Goal: Task Accomplishment & Management: Complete application form

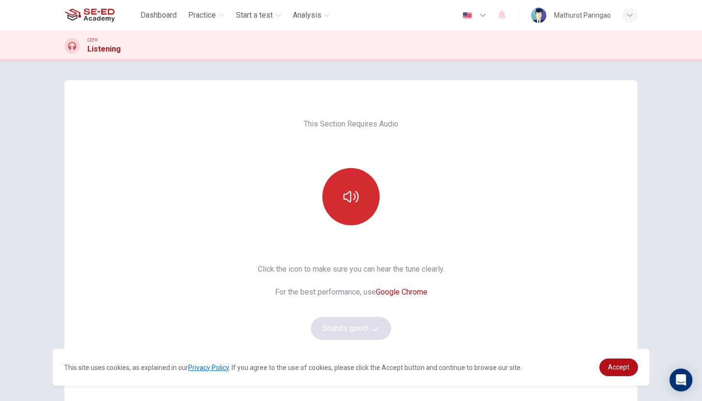
click at [350, 201] on icon "button" at bounding box center [350, 196] width 15 height 15
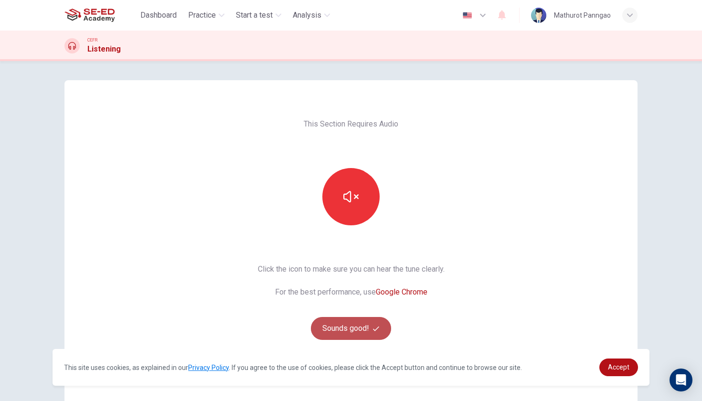
click at [362, 330] on button "Sounds good!" at bounding box center [351, 328] width 80 height 23
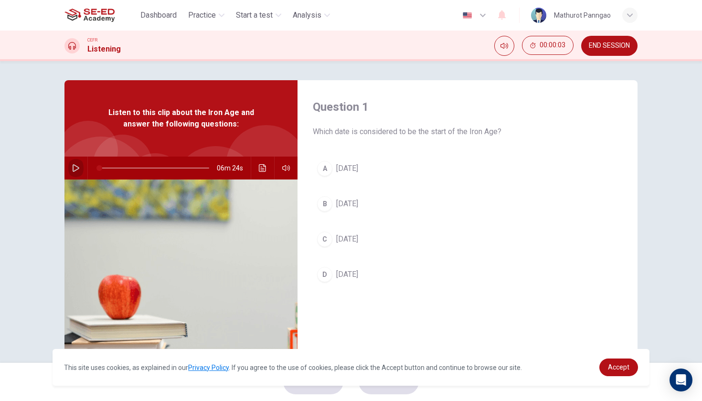
click at [74, 167] on icon "button" at bounding box center [76, 168] width 8 height 8
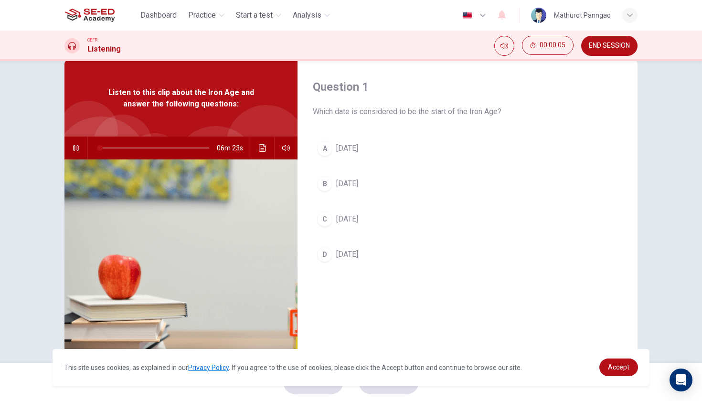
scroll to position [23, 0]
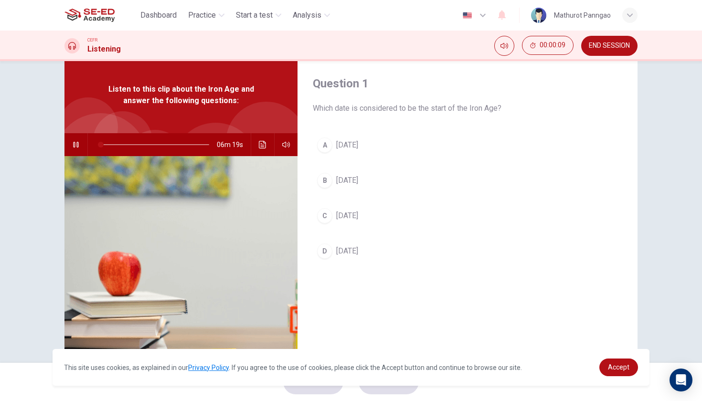
click at [645, 213] on div "Question 1 Which date is considered to be the start of the Iron Age? A 2000 BC …" at bounding box center [351, 223] width 604 height 332
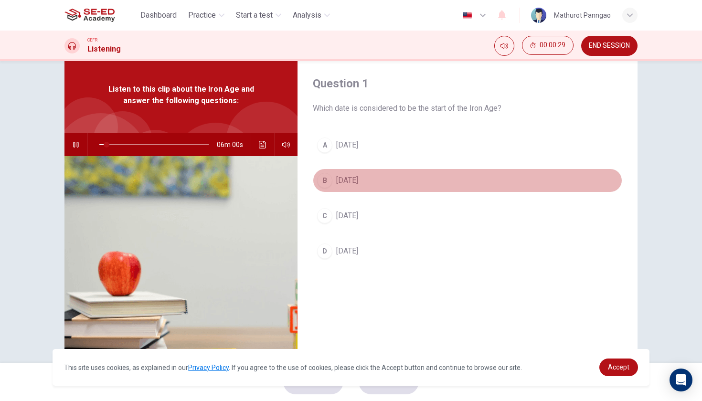
click at [326, 182] on div "B" at bounding box center [324, 180] width 15 height 15
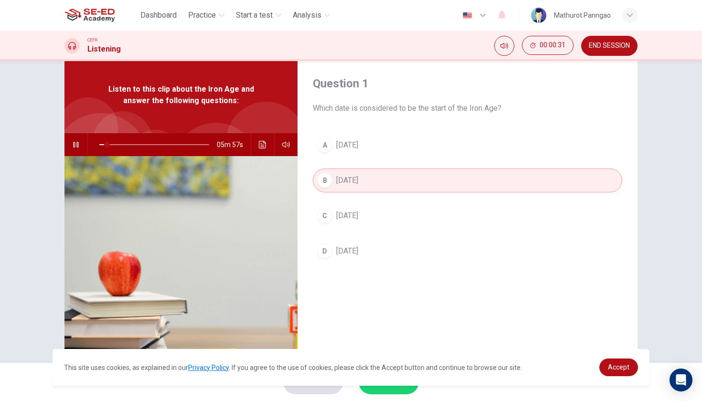
click at [416, 219] on button "C 1600 BC" at bounding box center [467, 216] width 309 height 24
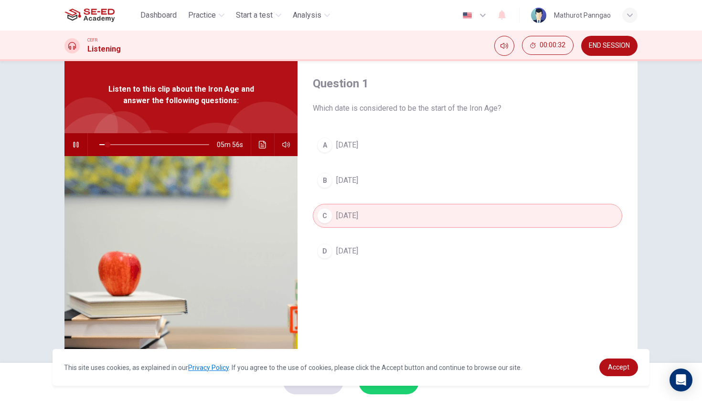
click at [401, 183] on button "B 1800 BC" at bounding box center [467, 181] width 309 height 24
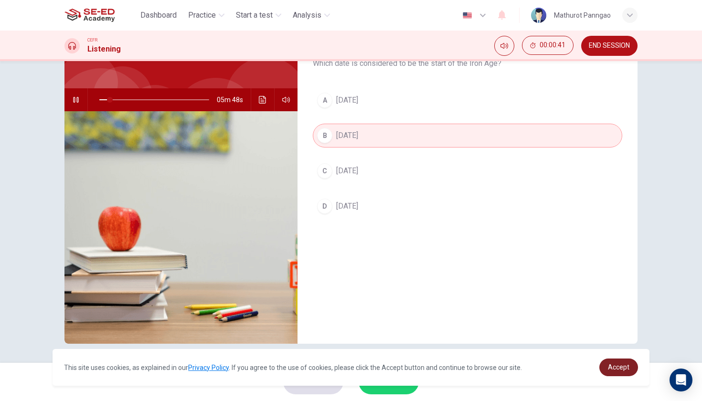
scroll to position [68, 0]
click at [613, 365] on span "Accept" at bounding box center [618, 367] width 21 height 8
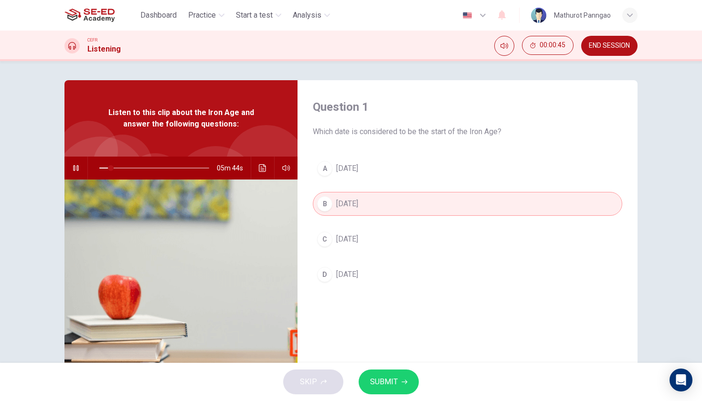
scroll to position [0, 0]
click at [263, 170] on icon "Click to see the audio transcription" at bounding box center [263, 168] width 8 height 8
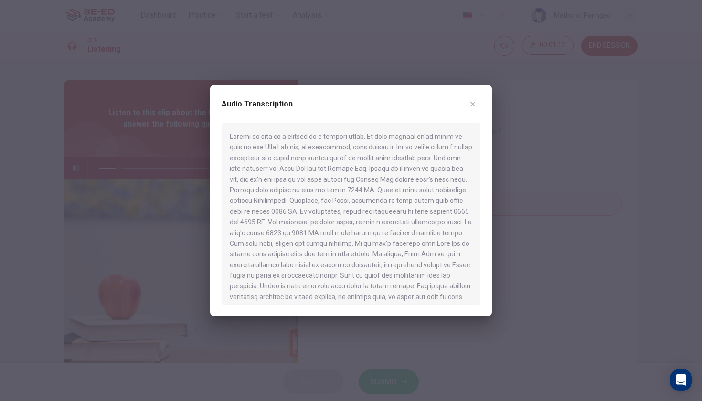
click at [471, 104] on icon "button" at bounding box center [473, 104] width 8 height 8
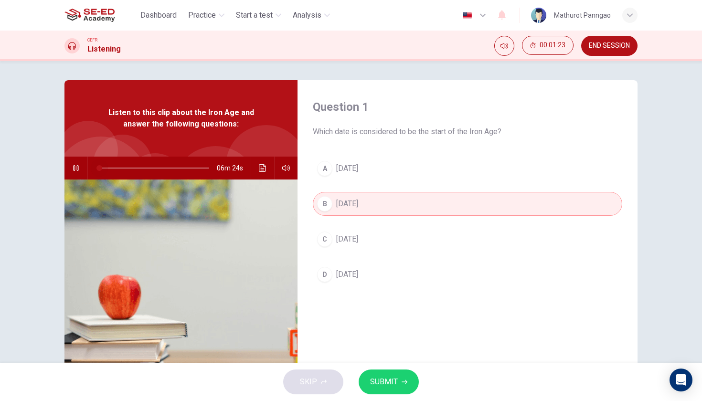
drag, startPoint x: 123, startPoint y: 167, endPoint x: 95, endPoint y: 166, distance: 28.2
click at [96, 166] on span at bounding box center [99, 168] width 6 height 6
click at [395, 379] on span "SUBMIT" at bounding box center [384, 381] width 28 height 13
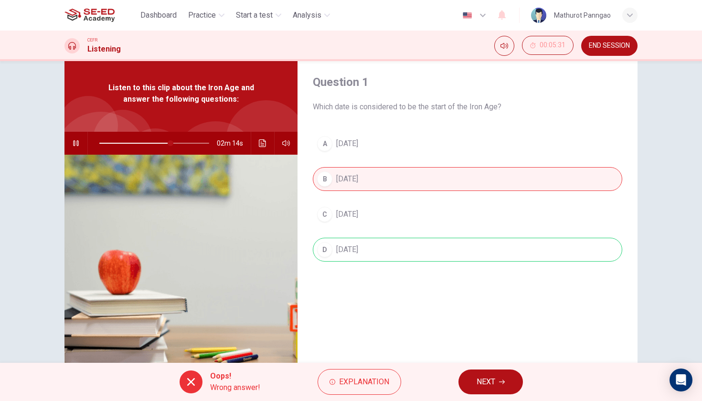
scroll to position [30, 0]
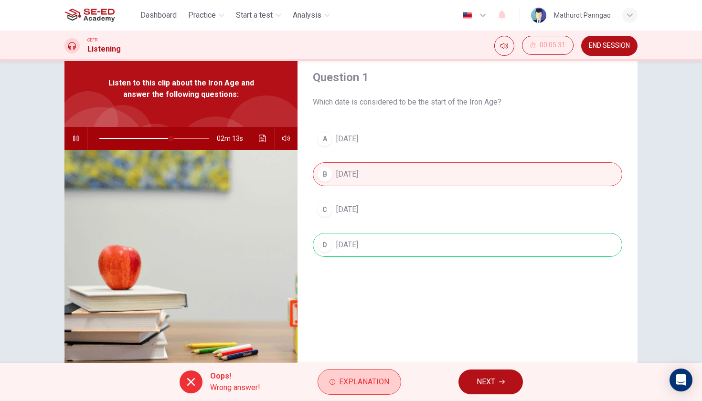
click at [377, 377] on span "Explanation" at bounding box center [364, 381] width 50 height 13
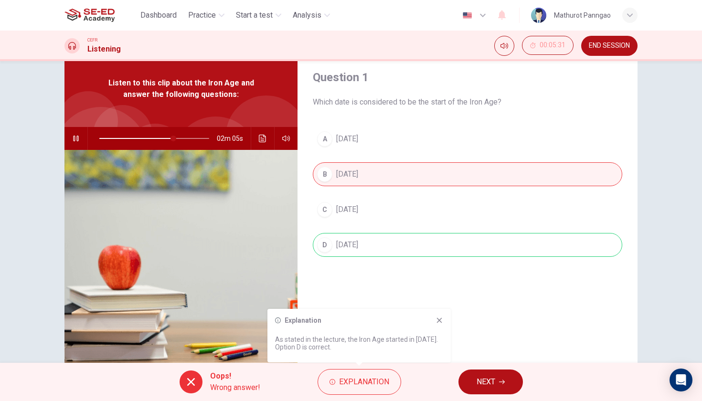
click at [438, 319] on icon at bounding box center [439, 320] width 5 height 5
drag, startPoint x: 175, startPoint y: 138, endPoint x: 85, endPoint y: 137, distance: 89.8
click at [85, 137] on div "05m 42s" at bounding box center [180, 138] width 233 height 23
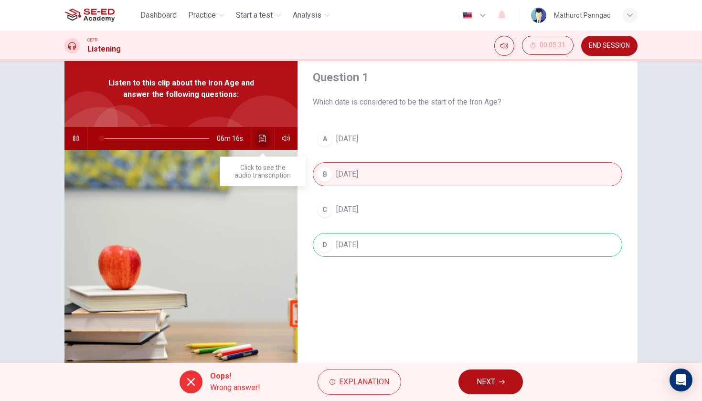
click at [264, 139] on icon "Click to see the audio transcription" at bounding box center [263, 139] width 8 height 8
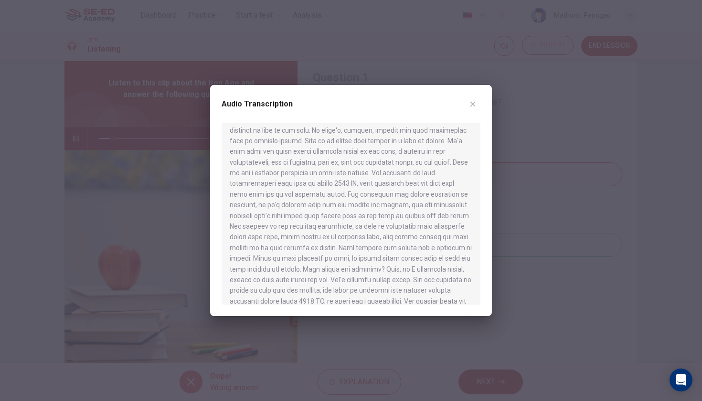
scroll to position [349, 0]
click at [474, 106] on icon "button" at bounding box center [472, 104] width 5 height 5
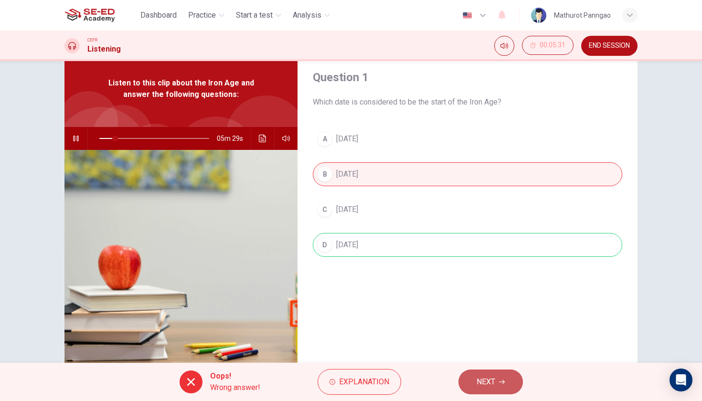
click at [491, 386] on span "NEXT" at bounding box center [486, 381] width 19 height 13
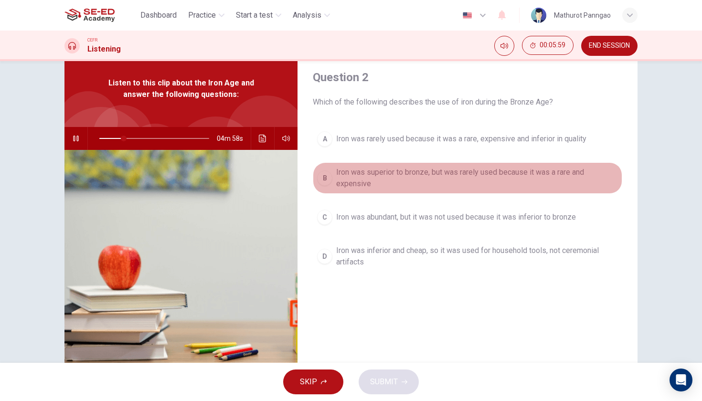
click at [328, 177] on div "B" at bounding box center [324, 177] width 15 height 15
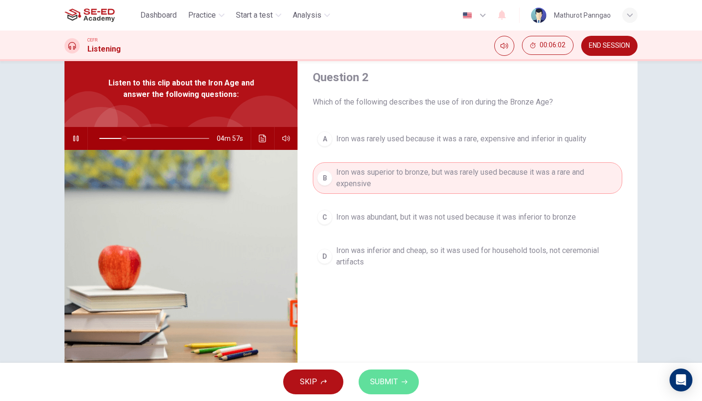
click at [393, 379] on span "SUBMIT" at bounding box center [384, 381] width 28 height 13
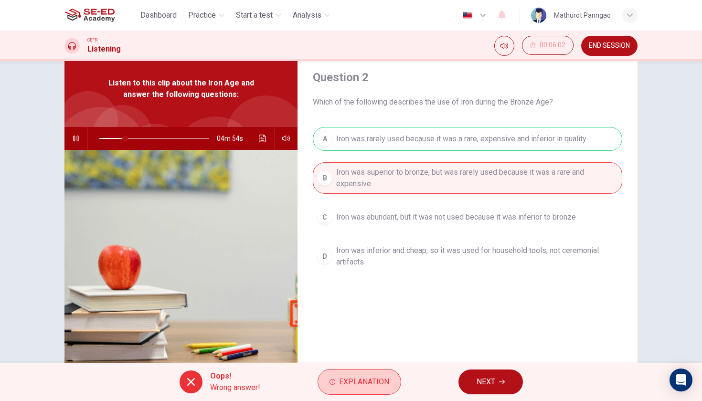
click at [355, 381] on span "Explanation" at bounding box center [364, 381] width 50 height 13
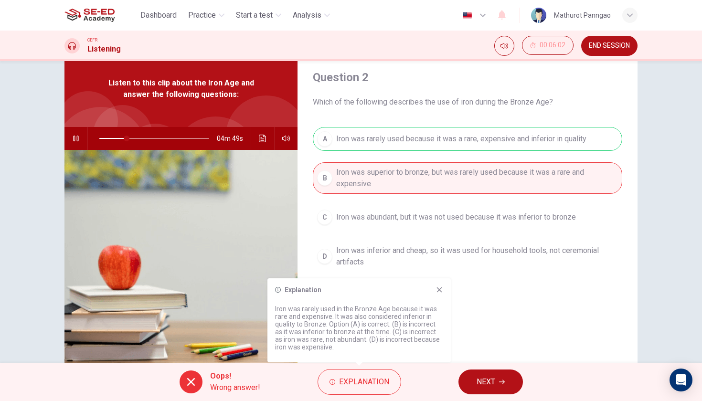
click at [439, 288] on icon at bounding box center [440, 290] width 8 height 8
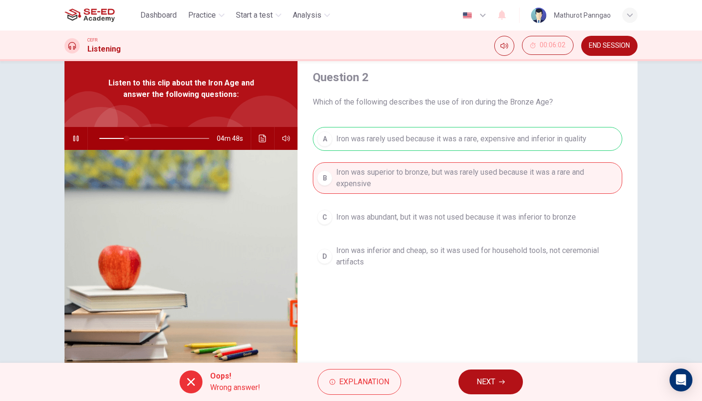
click at [487, 390] on button "NEXT" at bounding box center [490, 382] width 64 height 25
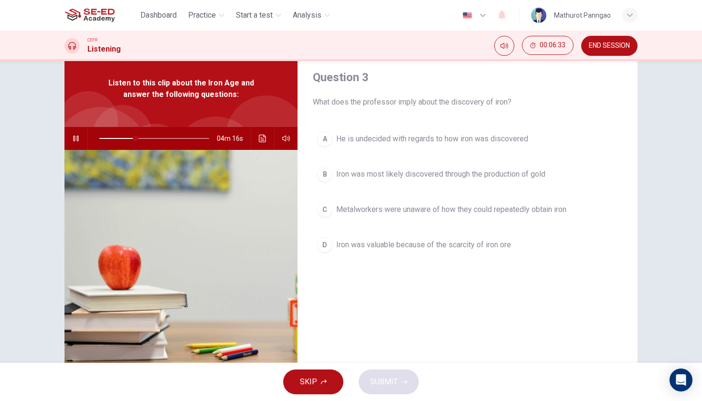
click at [469, 245] on span "Iron was valuable because of the scarcity of iron ore" at bounding box center [423, 244] width 175 height 11
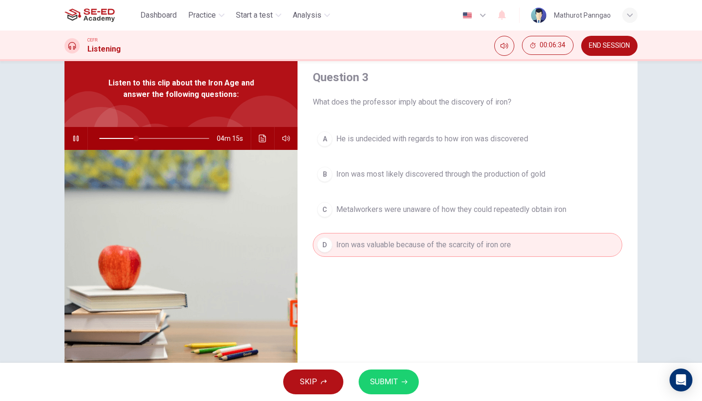
click at [397, 386] on span "SUBMIT" at bounding box center [384, 381] width 28 height 13
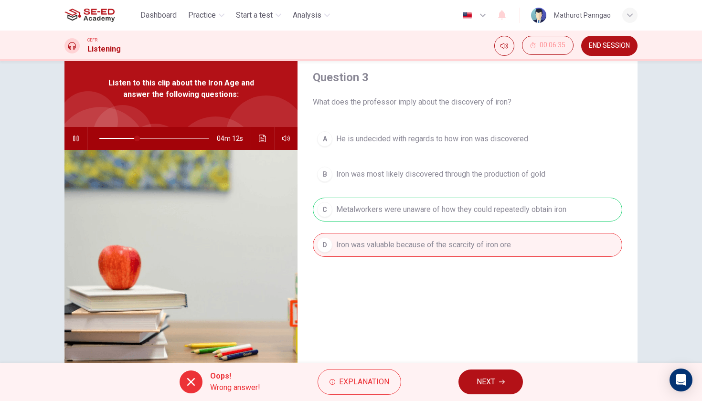
click at [482, 383] on span "NEXT" at bounding box center [486, 381] width 19 height 13
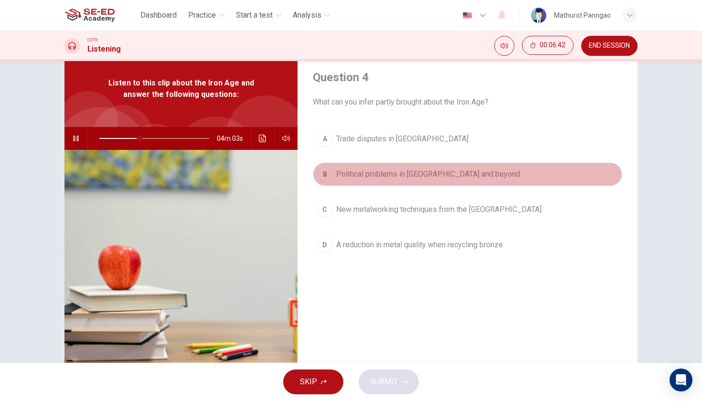
click at [420, 175] on span "Political problems in Iran and beyond" at bounding box center [428, 174] width 184 height 11
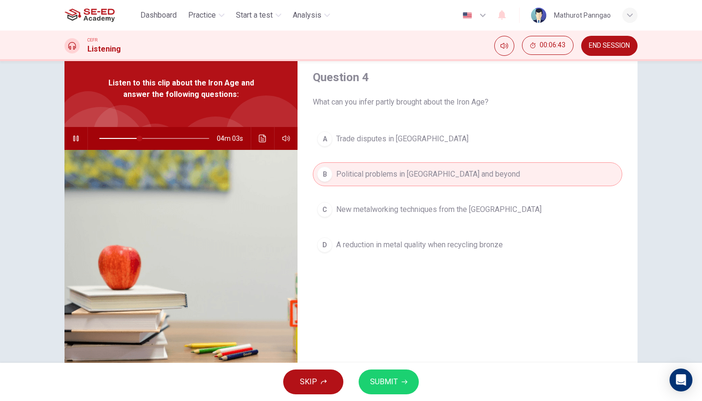
click at [389, 381] on span "SUBMIT" at bounding box center [384, 381] width 28 height 13
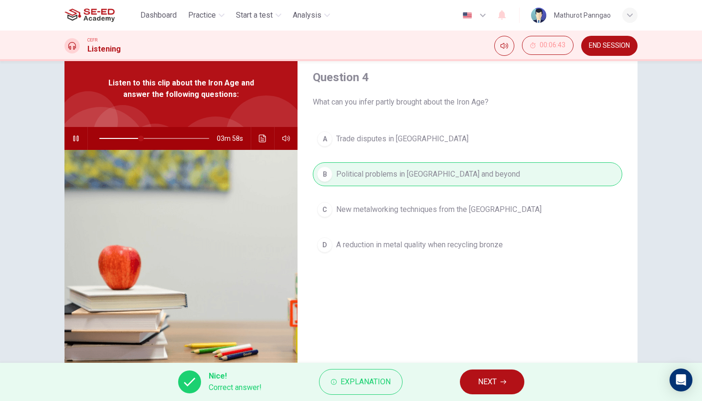
click at [481, 383] on span "NEXT" at bounding box center [487, 381] width 19 height 13
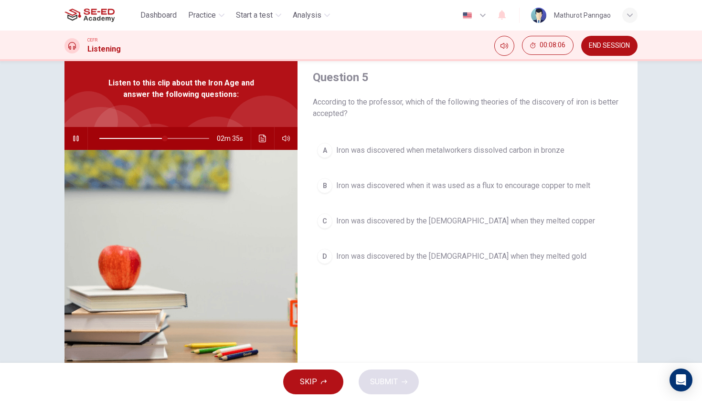
click at [445, 256] on span "Iron was discovered by the Egyptians when they melted gold" at bounding box center [461, 256] width 250 height 11
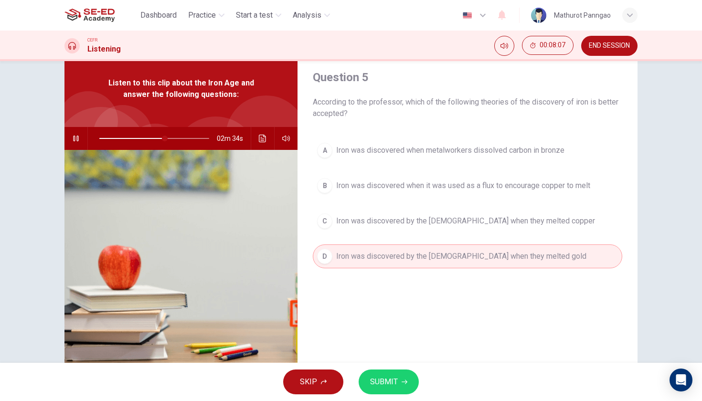
click at [393, 395] on div "SKIP SUBMIT" at bounding box center [351, 382] width 702 height 38
click at [393, 383] on span "SUBMIT" at bounding box center [384, 381] width 28 height 13
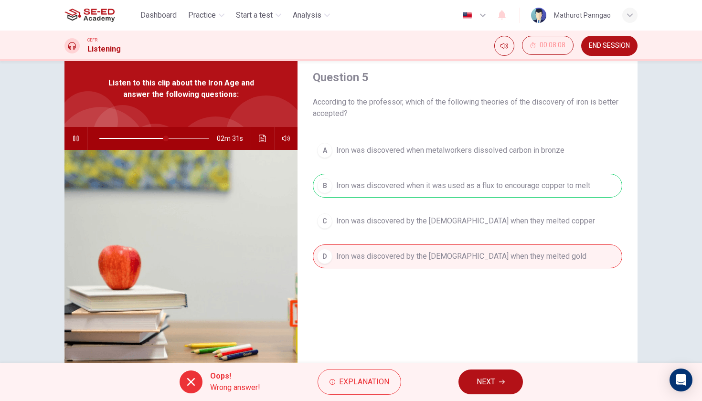
type input "61"
click at [487, 381] on span "NEXT" at bounding box center [486, 381] width 19 height 13
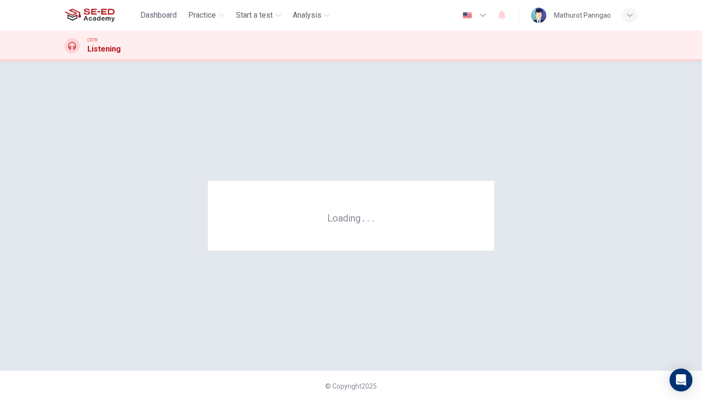
scroll to position [0, 0]
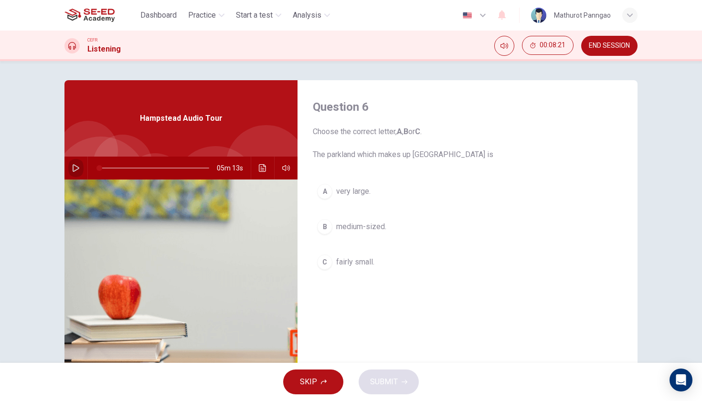
click at [73, 170] on icon "button" at bounding box center [76, 168] width 8 height 8
click at [271, 18] on span "Start a test" at bounding box center [254, 15] width 37 height 11
click at [459, 227] on button "B medium-sized." at bounding box center [467, 227] width 309 height 24
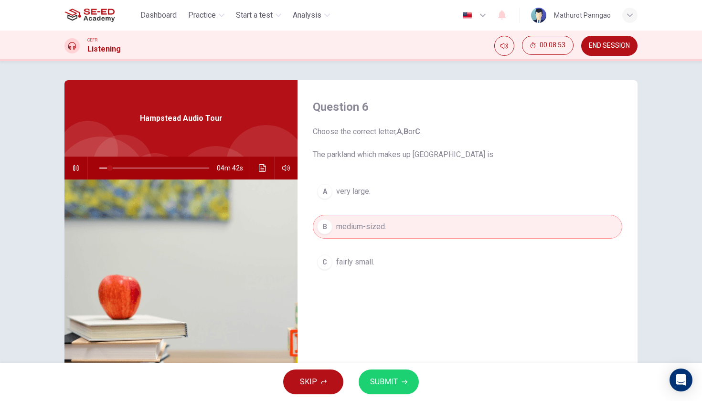
click at [76, 165] on icon "button" at bounding box center [76, 168] width 8 height 8
click at [74, 167] on icon "button" at bounding box center [76, 168] width 8 height 8
click at [74, 168] on icon "button" at bounding box center [76, 168] width 8 height 8
click at [74, 167] on icon "button" at bounding box center [76, 168] width 8 height 8
drag, startPoint x: 164, startPoint y: 166, endPoint x: 149, endPoint y: 166, distance: 15.3
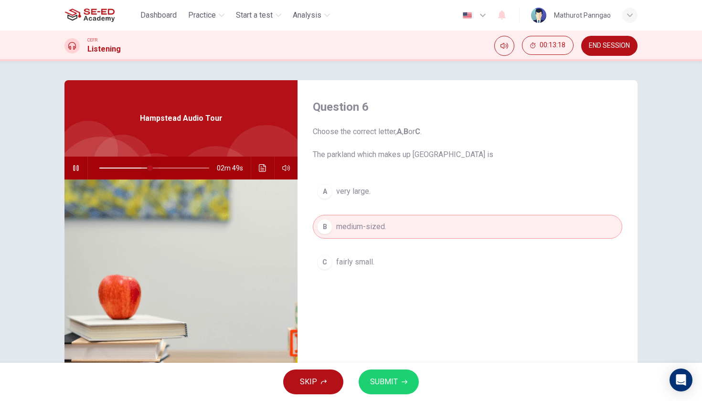
click at [149, 166] on span at bounding box center [150, 168] width 6 height 6
click at [173, 165] on span at bounding box center [154, 167] width 110 height 13
click at [310, 382] on span "SKIP" at bounding box center [308, 381] width 17 height 13
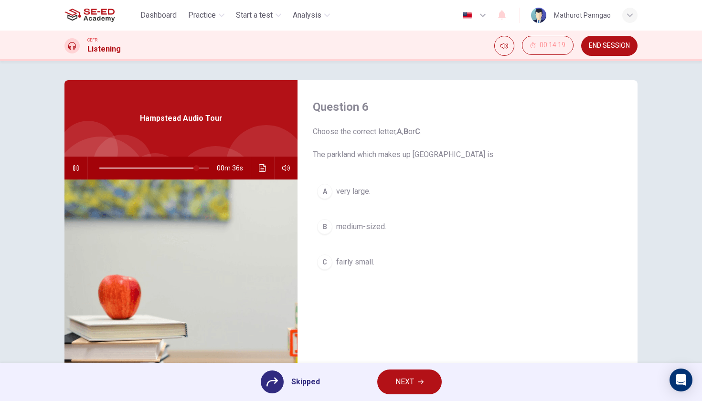
click at [267, 389] on div at bounding box center [272, 382] width 23 height 23
click at [274, 384] on icon at bounding box center [271, 381] width 11 height 11
click at [270, 376] on div at bounding box center [272, 382] width 23 height 23
drag, startPoint x: 198, startPoint y: 169, endPoint x: 148, endPoint y: 169, distance: 50.1
click at [148, 169] on span at bounding box center [151, 168] width 6 height 6
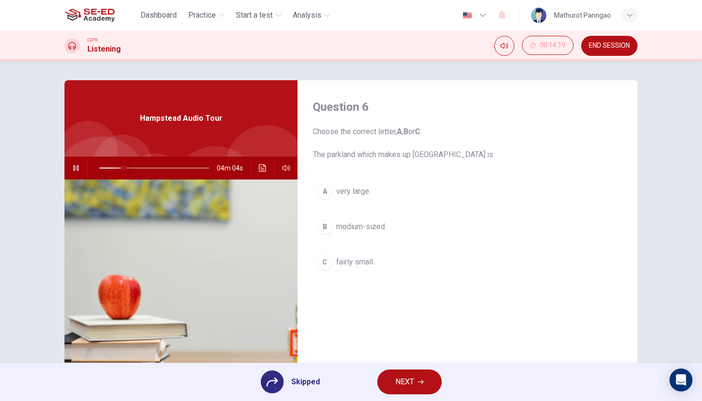
drag, startPoint x: 148, startPoint y: 167, endPoint x: 123, endPoint y: 169, distance: 25.4
click at [123, 168] on span at bounding box center [124, 168] width 6 height 6
click at [381, 244] on div "A very large. B medium-sized. C fairly small." at bounding box center [467, 237] width 309 height 114
click at [383, 229] on div "A very large. B medium-sized. C fairly small." at bounding box center [467, 237] width 309 height 114
click at [404, 382] on span "NEXT" at bounding box center [404, 381] width 19 height 13
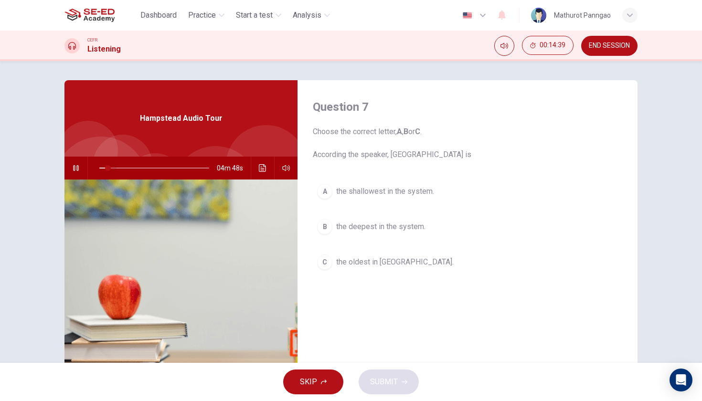
drag, startPoint x: 133, startPoint y: 166, endPoint x: 82, endPoint y: 171, distance: 50.9
click at [84, 170] on div "04m 48s" at bounding box center [180, 168] width 233 height 23
click at [374, 260] on span "the oldest in London." at bounding box center [394, 261] width 117 height 11
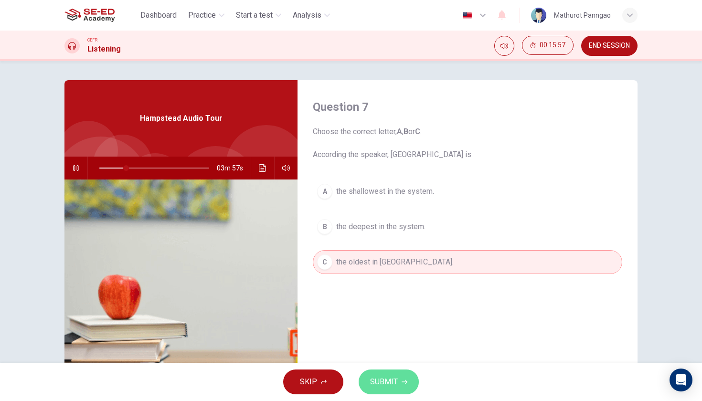
click at [397, 381] on span "SUBMIT" at bounding box center [384, 381] width 28 height 13
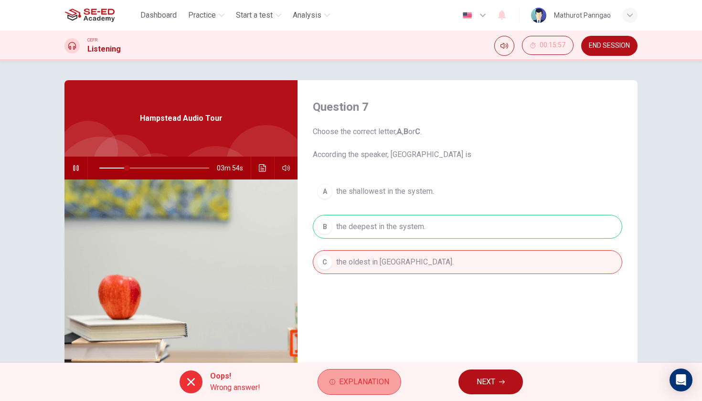
click at [357, 389] on button "Explanation" at bounding box center [360, 382] width 84 height 26
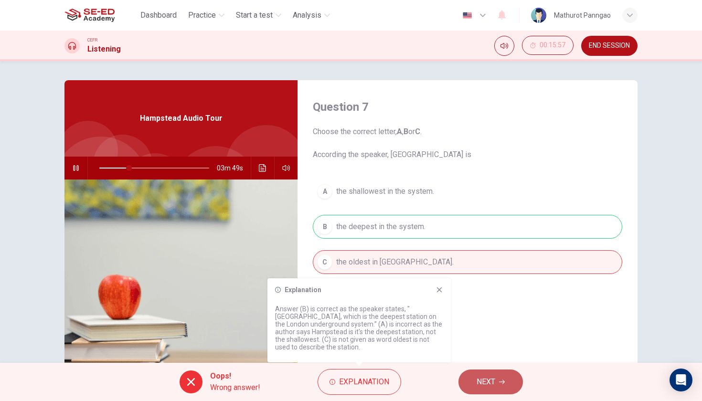
click at [489, 379] on span "NEXT" at bounding box center [486, 381] width 19 height 13
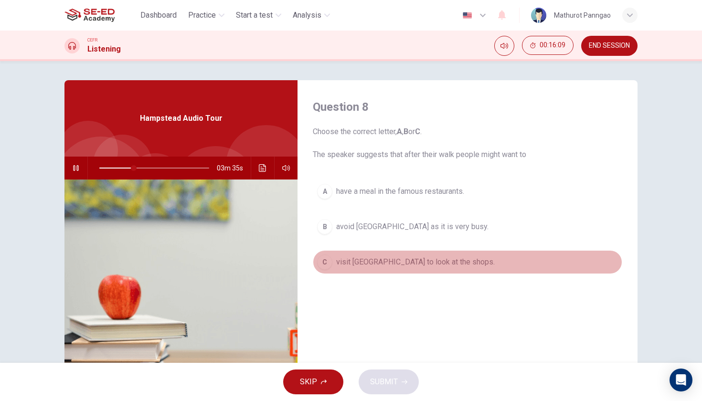
click at [428, 264] on span "visit Hampstead village to look at the shops." at bounding box center [415, 261] width 159 height 11
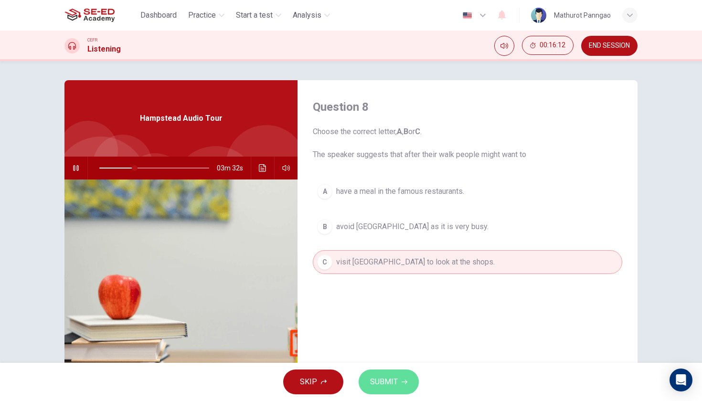
click at [388, 386] on span "SUBMIT" at bounding box center [384, 381] width 28 height 13
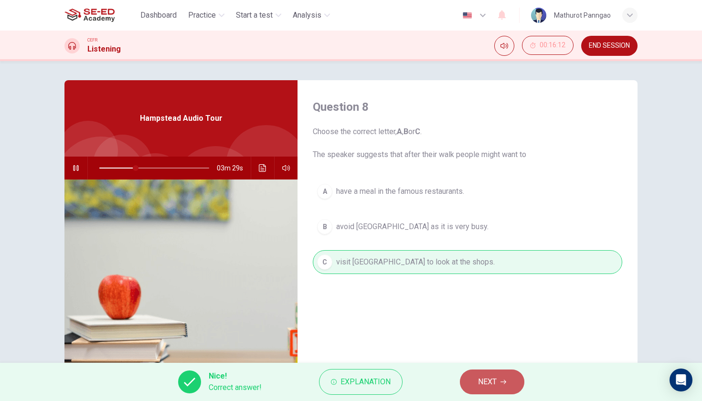
click at [487, 382] on span "NEXT" at bounding box center [487, 381] width 19 height 13
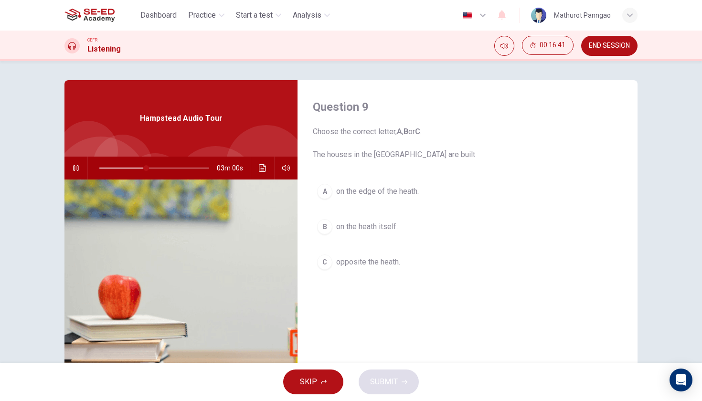
click at [365, 192] on span "on the edge of the heath." at bounding box center [377, 191] width 83 height 11
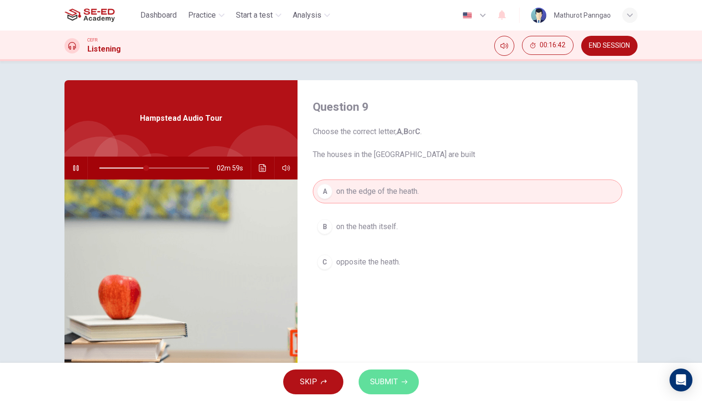
click at [398, 385] on button "SUBMIT" at bounding box center [389, 382] width 60 height 25
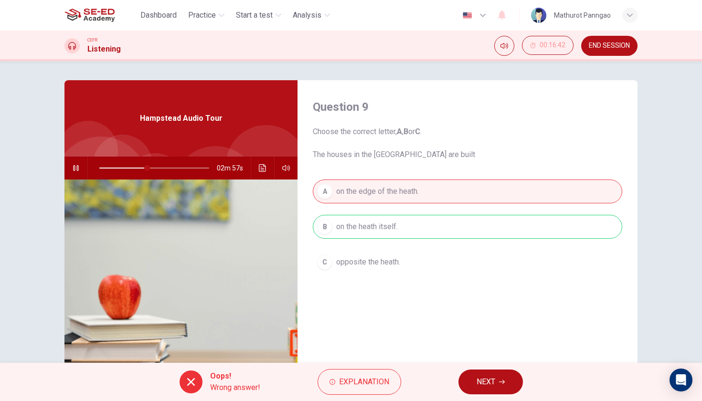
click at [398, 385] on button "Explanation" at bounding box center [360, 382] width 84 height 26
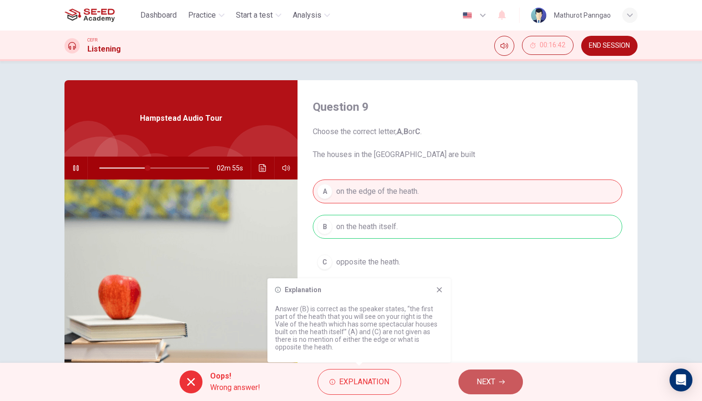
click at [490, 381] on span "NEXT" at bounding box center [486, 381] width 19 height 13
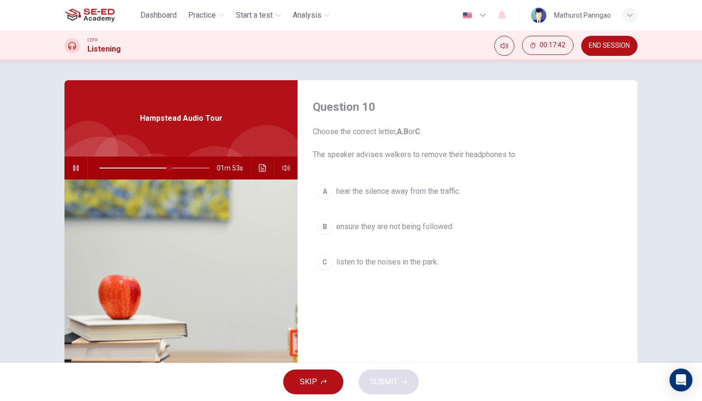
click at [430, 191] on span "hear the silence away from the traffic." at bounding box center [398, 191] width 124 height 11
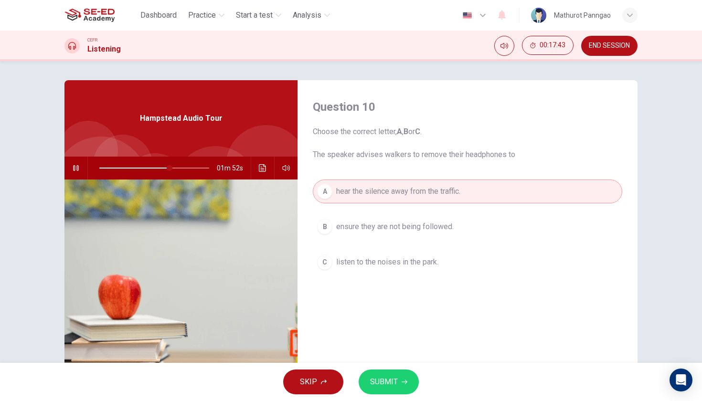
click at [396, 383] on span "SUBMIT" at bounding box center [384, 381] width 28 height 13
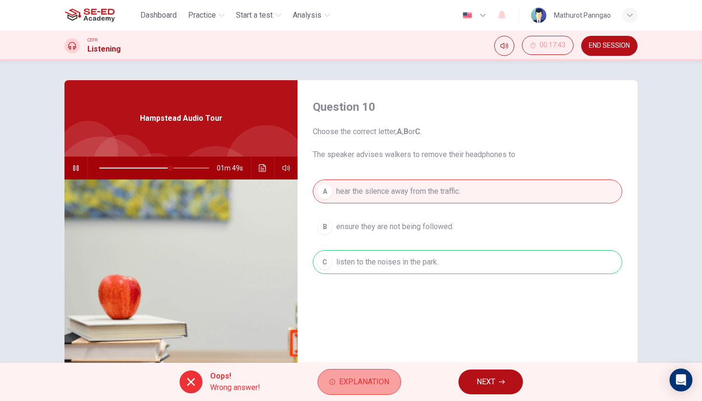
click at [386, 373] on button "Explanation" at bounding box center [360, 382] width 84 height 26
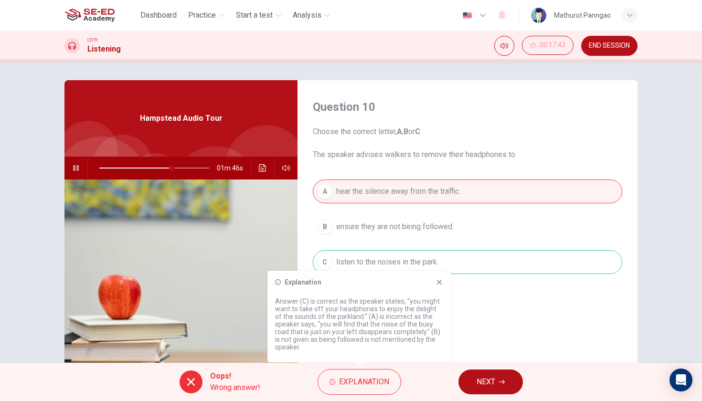
click at [499, 387] on button "NEXT" at bounding box center [490, 382] width 64 height 25
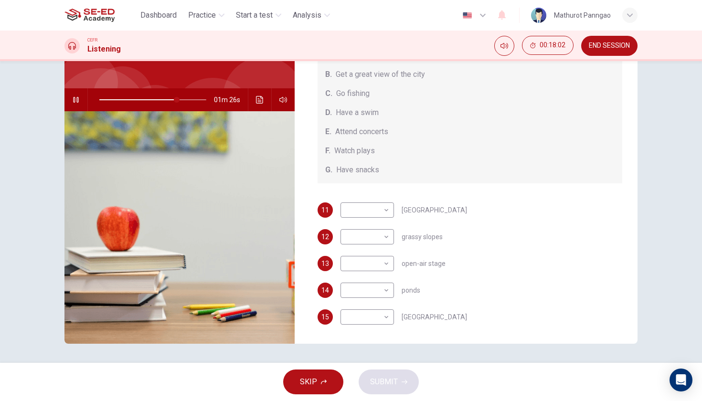
scroll to position [68, 0]
click at [386, 209] on body "This site uses cookies, as explained in our Privacy Policy . If you agree to th…" at bounding box center [351, 200] width 702 height 401
click at [518, 253] on div at bounding box center [351, 200] width 702 height 401
click at [386, 290] on body "This site uses cookies, as explained in our Privacy Policy . If you agree to th…" at bounding box center [351, 200] width 702 height 401
type input "87"
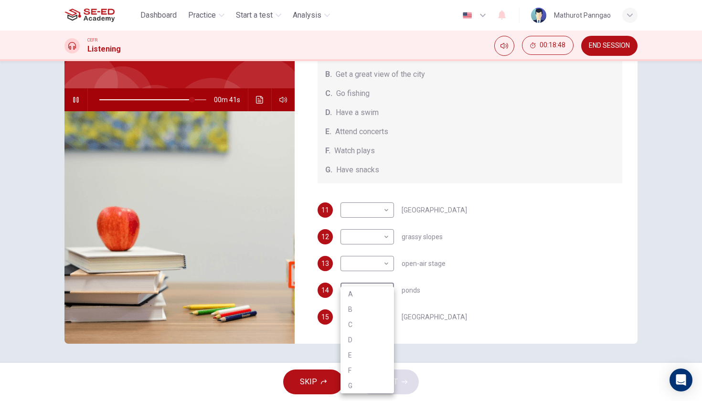
click at [364, 321] on li "C" at bounding box center [367, 324] width 53 height 15
type input "C"
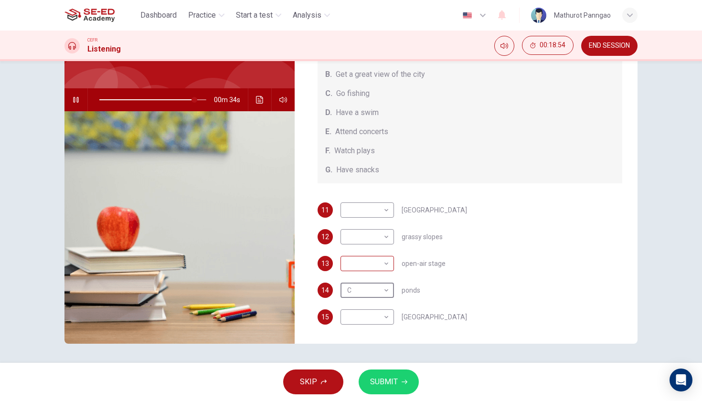
click at [386, 266] on body "This site uses cookies, as explained in our Privacy Policy . If you agree to th…" at bounding box center [351, 200] width 702 height 401
type input "90"
click at [363, 342] on li "E" at bounding box center [367, 339] width 53 height 15
type input "E"
click at [387, 318] on body "This site uses cookies, as explained in our Privacy Policy . If you agree to th…" at bounding box center [351, 200] width 702 height 401
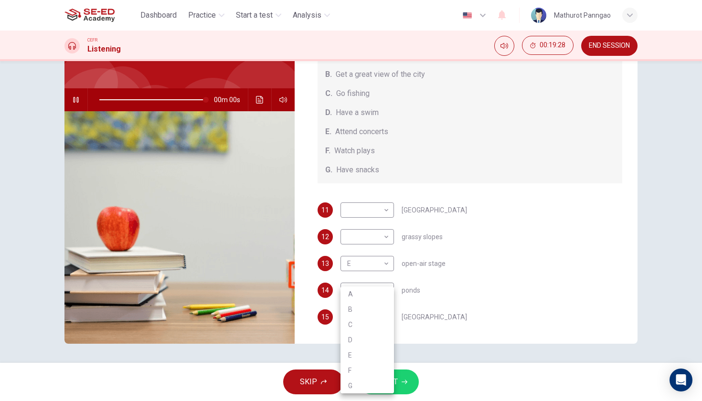
type input "0"
click at [375, 307] on li "B" at bounding box center [367, 309] width 53 height 15
type input "B"
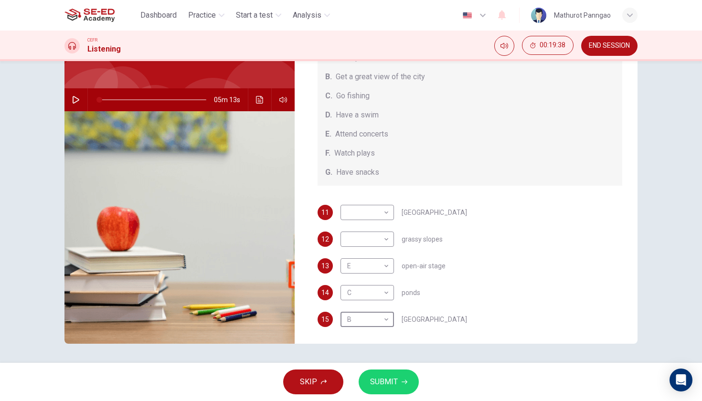
scroll to position [86, 0]
click at [385, 211] on body "This site uses cookies, as explained in our Privacy Policy . If you agree to th…" at bounding box center [351, 200] width 702 height 401
click at [375, 223] on li "A" at bounding box center [367, 227] width 53 height 15
type input "A"
click at [380, 242] on body "This site uses cookies, as explained in our Privacy Policy . If you agree to th…" at bounding box center [351, 200] width 702 height 401
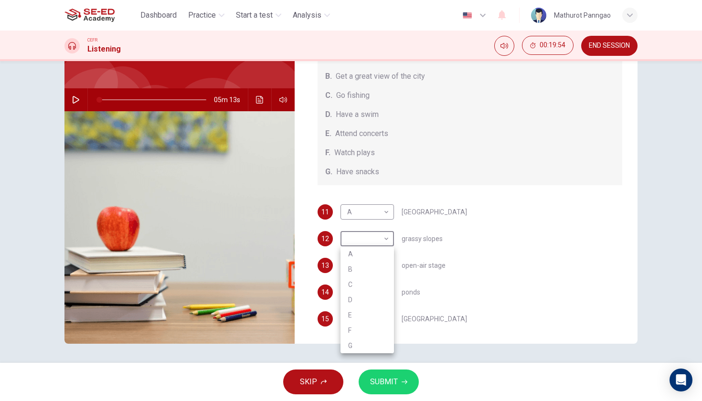
click at [362, 327] on li "F" at bounding box center [367, 330] width 53 height 15
type input "F"
click at [385, 379] on span "SUBMIT" at bounding box center [384, 381] width 28 height 13
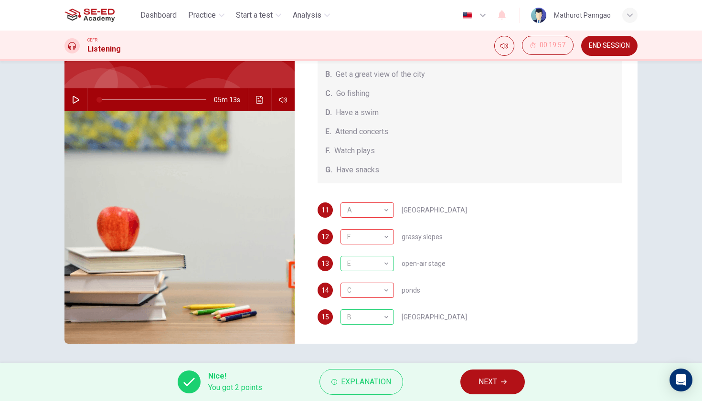
scroll to position [0, 0]
click at [495, 387] on span "NEXT" at bounding box center [488, 381] width 19 height 13
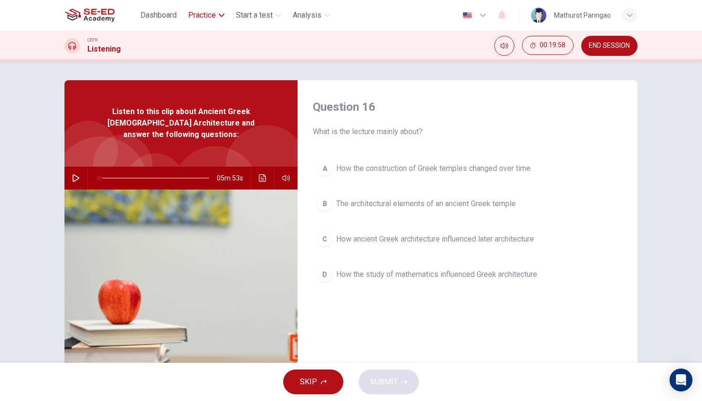
click at [212, 16] on span "Practice" at bounding box center [202, 15] width 28 height 11
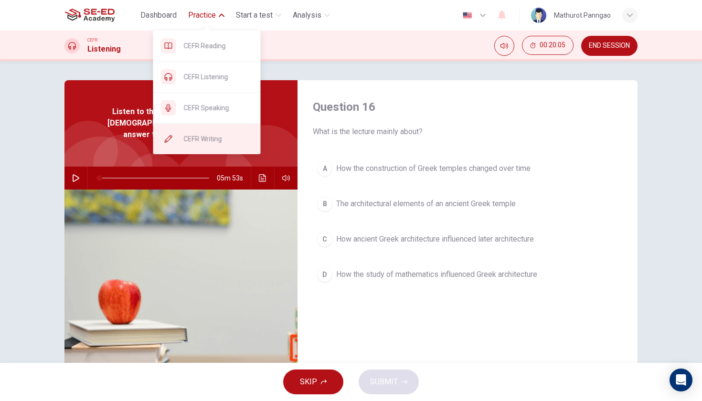
click at [207, 135] on span "CEFR Writing" at bounding box center [218, 138] width 69 height 11
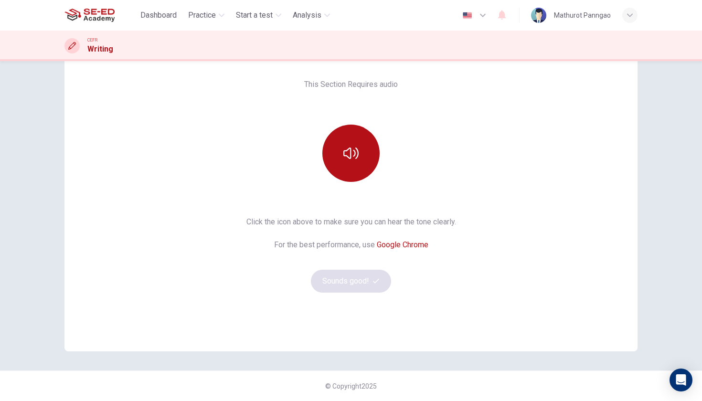
scroll to position [61, 0]
click at [357, 157] on icon "button" at bounding box center [350, 153] width 15 height 11
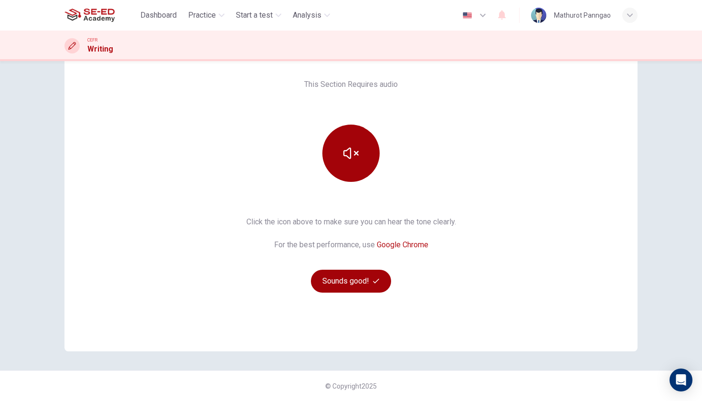
click at [357, 280] on button "Sounds good!" at bounding box center [351, 281] width 80 height 23
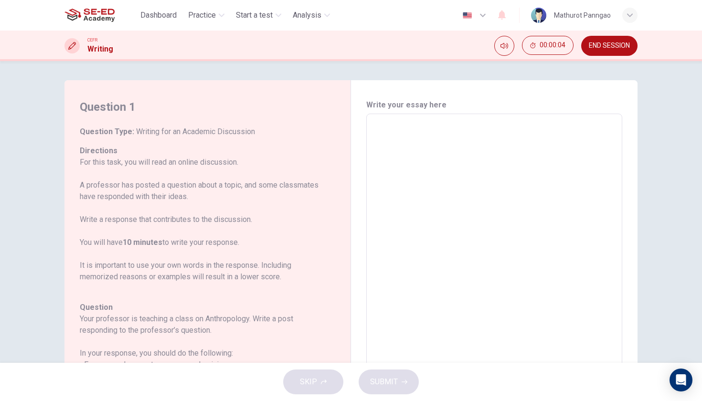
scroll to position [0, 0]
click at [173, 12] on span "Dashboard" at bounding box center [158, 15] width 36 height 11
click at [311, 48] on span "Practice" at bounding box center [323, 45] width 69 height 11
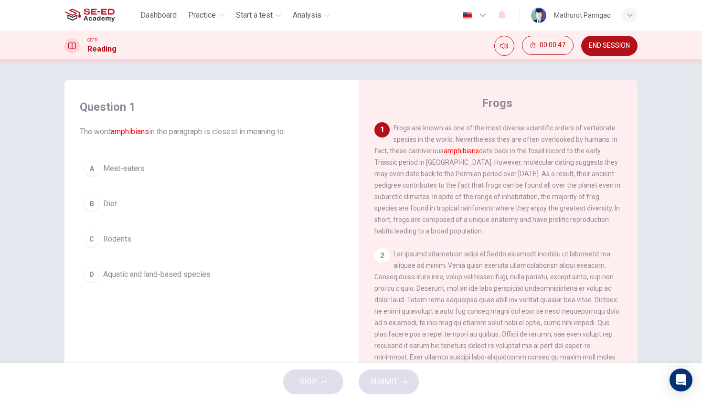
click at [165, 274] on span "Aquatic and land-based species" at bounding box center [156, 274] width 107 height 11
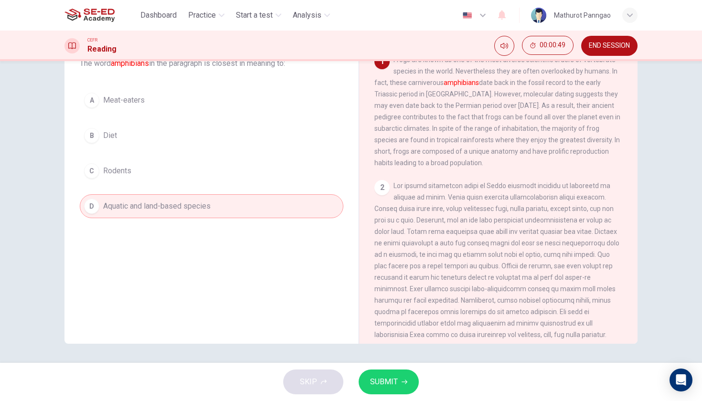
scroll to position [68, 0]
click at [382, 377] on span "SUBMIT" at bounding box center [384, 381] width 28 height 13
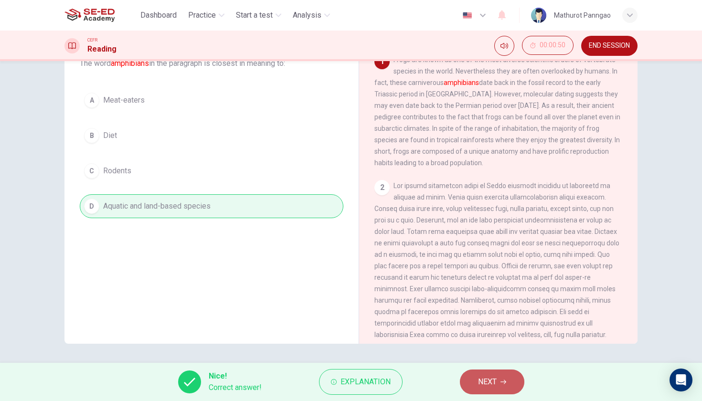
click at [502, 385] on button "NEXT" at bounding box center [492, 382] width 64 height 25
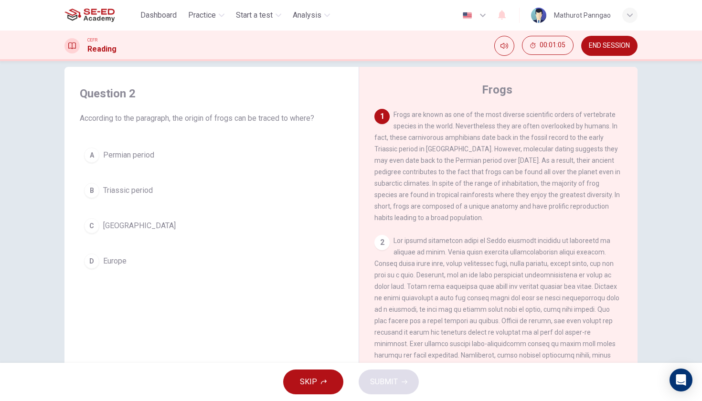
scroll to position [17, 0]
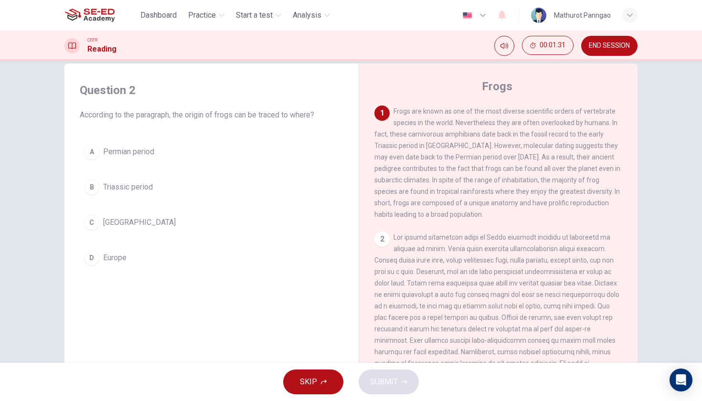
click at [138, 186] on span "Triassic period" at bounding box center [128, 186] width 50 height 11
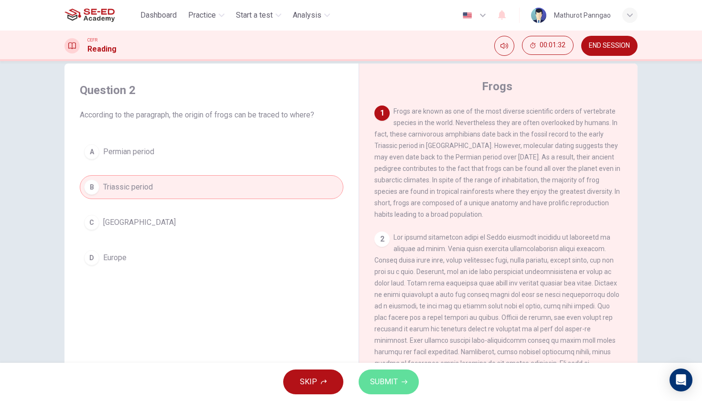
click at [401, 377] on button "SUBMIT" at bounding box center [389, 382] width 60 height 25
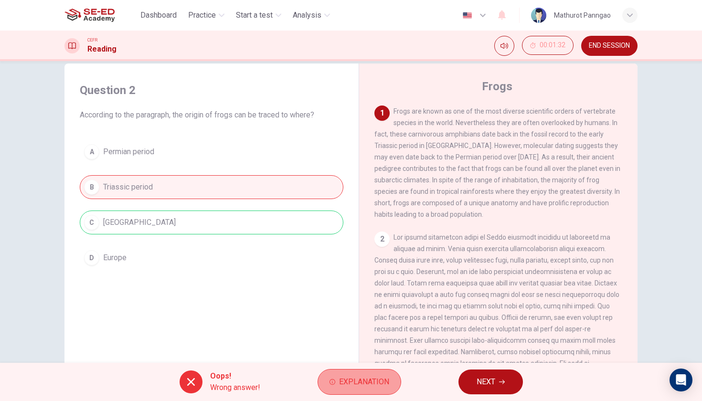
click at [346, 388] on span "Explanation" at bounding box center [364, 381] width 50 height 13
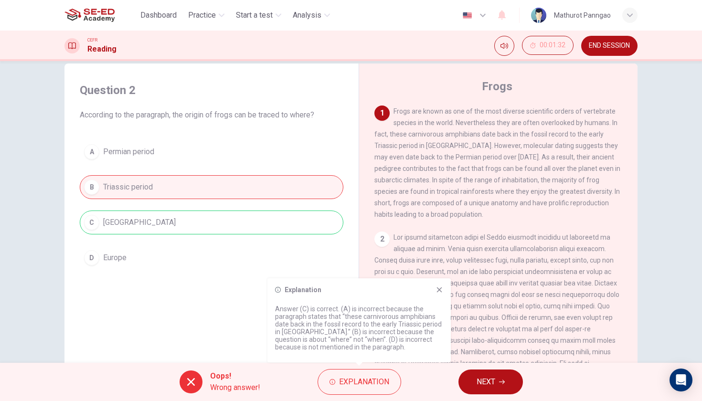
click at [436, 290] on icon at bounding box center [440, 290] width 8 height 8
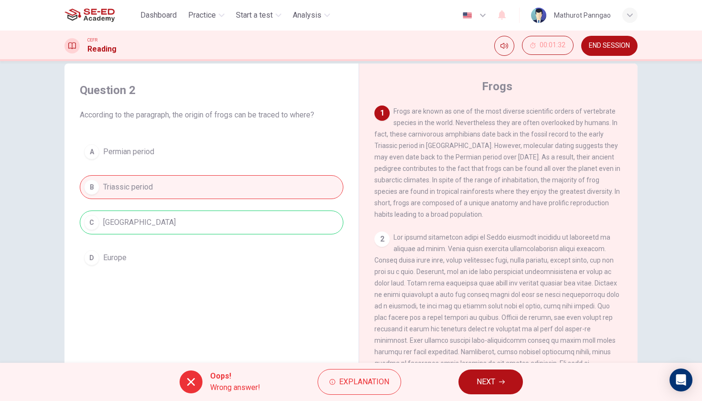
click at [489, 388] on span "NEXT" at bounding box center [486, 381] width 19 height 13
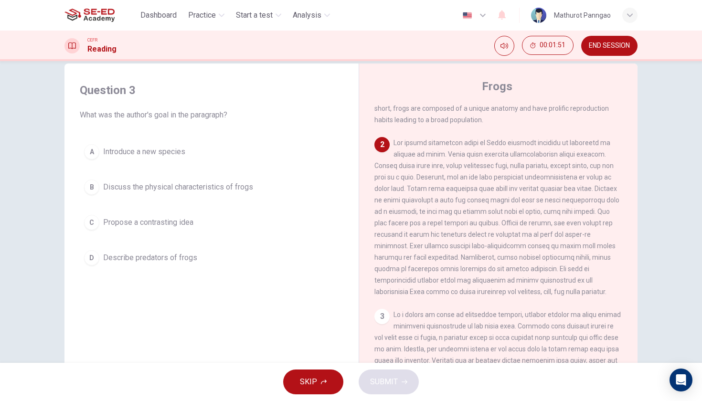
scroll to position [120, 0]
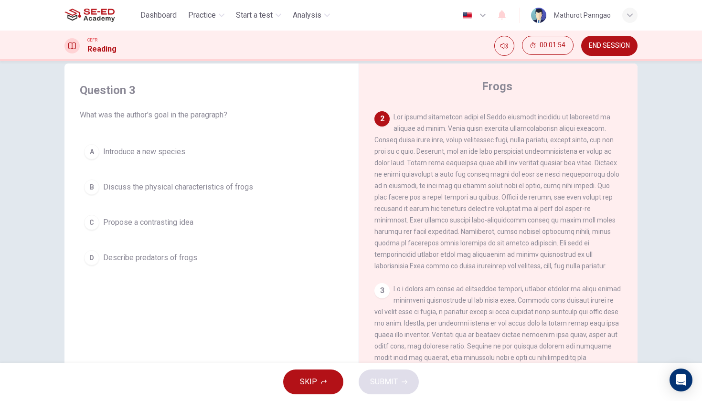
drag, startPoint x: 394, startPoint y: 115, endPoint x: 439, endPoint y: 260, distance: 152.0
click at [439, 260] on div "2" at bounding box center [498, 191] width 248 height 160
click at [93, 187] on div "B" at bounding box center [91, 187] width 15 height 15
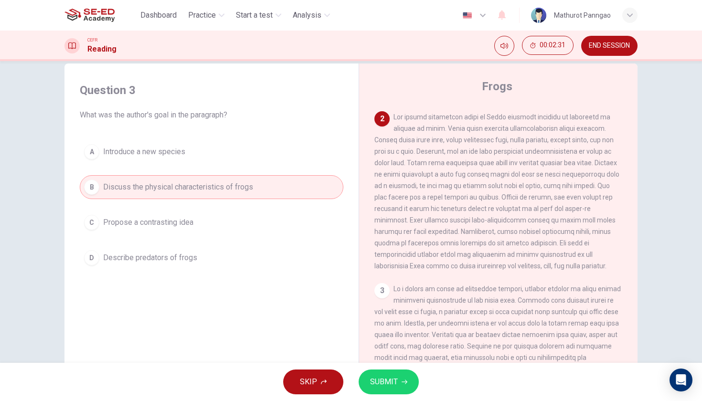
click at [391, 381] on span "SUBMIT" at bounding box center [384, 381] width 28 height 13
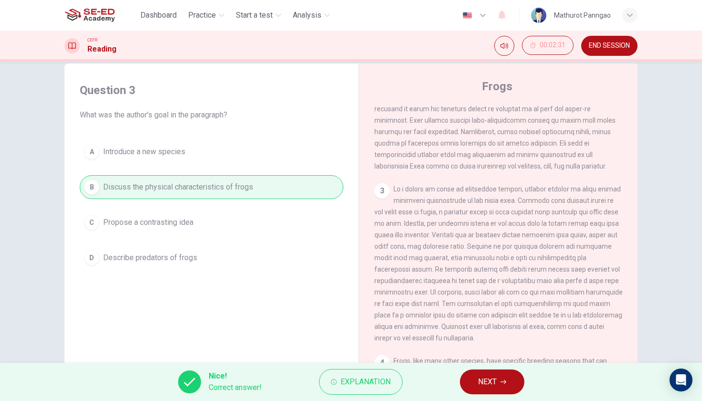
scroll to position [234, 0]
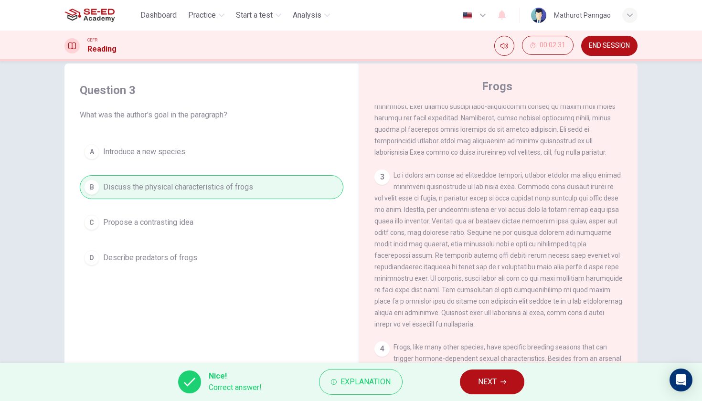
click at [485, 384] on span "NEXT" at bounding box center [487, 381] width 19 height 13
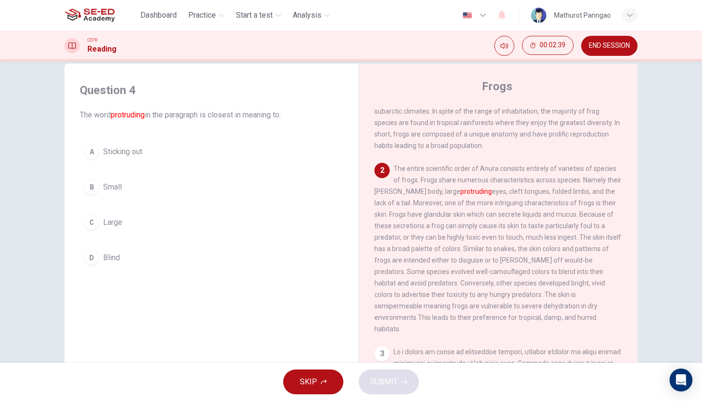
scroll to position [72, 0]
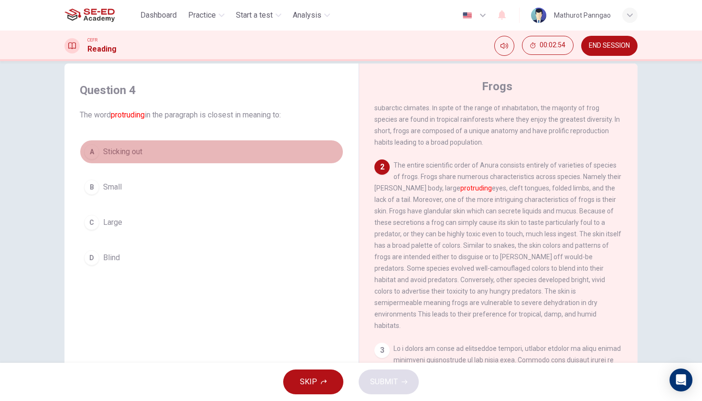
click at [96, 154] on div "A" at bounding box center [91, 151] width 15 height 15
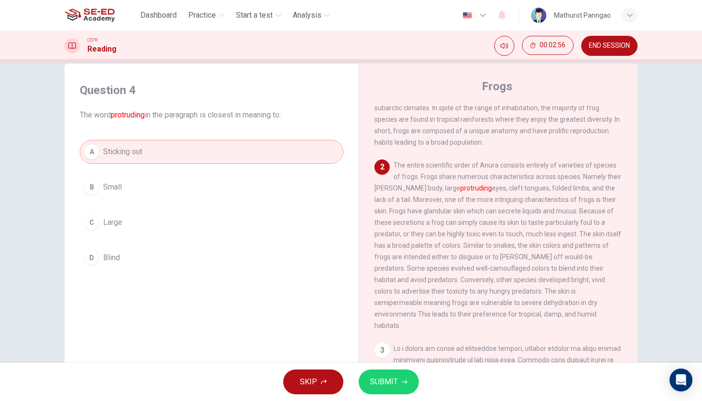
click at [390, 383] on span "SUBMIT" at bounding box center [384, 381] width 28 height 13
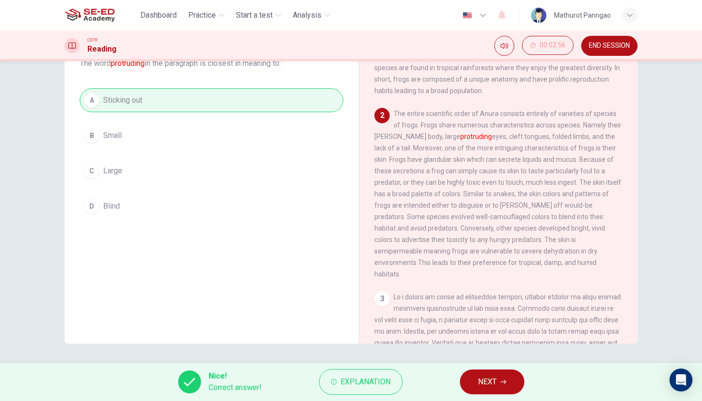
scroll to position [68, 0]
click at [486, 383] on span "NEXT" at bounding box center [487, 381] width 19 height 13
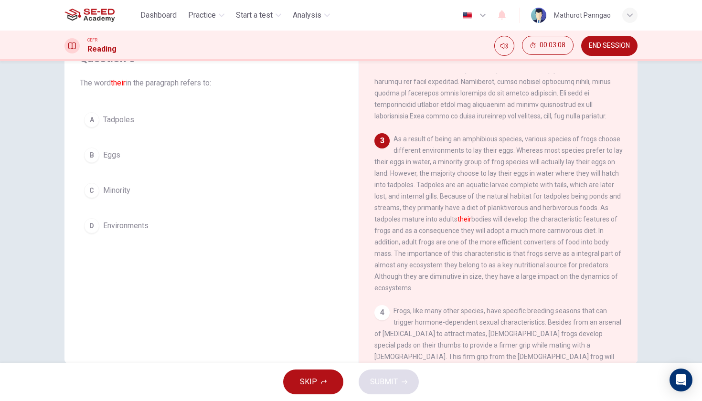
scroll to position [240, 0]
click at [135, 125] on button "A Tadpoles" at bounding box center [212, 120] width 264 height 24
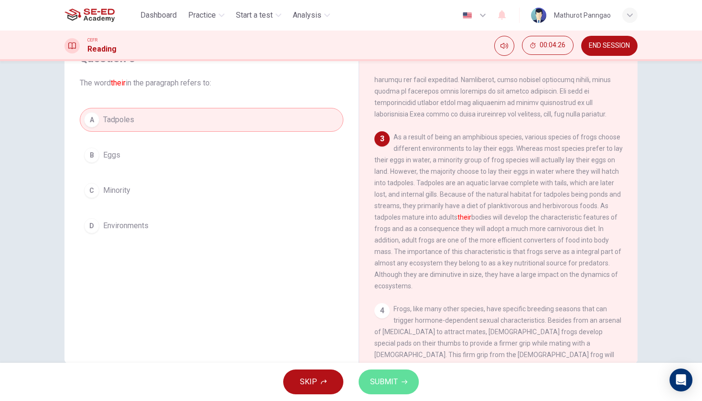
click at [394, 383] on span "SUBMIT" at bounding box center [384, 381] width 28 height 13
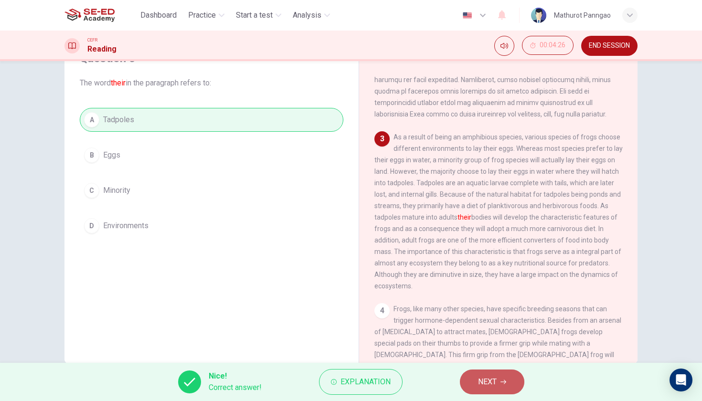
click at [492, 381] on span "NEXT" at bounding box center [487, 381] width 19 height 13
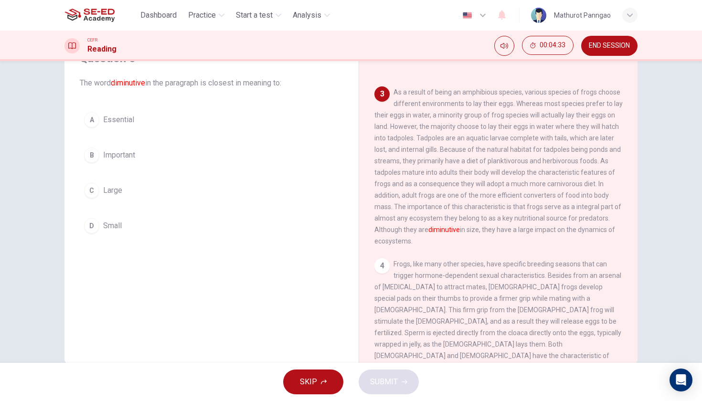
scroll to position [286, 0]
drag, startPoint x: 428, startPoint y: 227, endPoint x: 458, endPoint y: 234, distance: 30.9
click at [458, 234] on div "3 As a result of being an amphibious species, various species of frogs choose d…" at bounding box center [498, 166] width 248 height 160
drag, startPoint x: 459, startPoint y: 227, endPoint x: 431, endPoint y: 228, distance: 28.7
click at [431, 229] on span "As a result of being an amphibious species, various species of frogs choose dif…" at bounding box center [498, 166] width 248 height 157
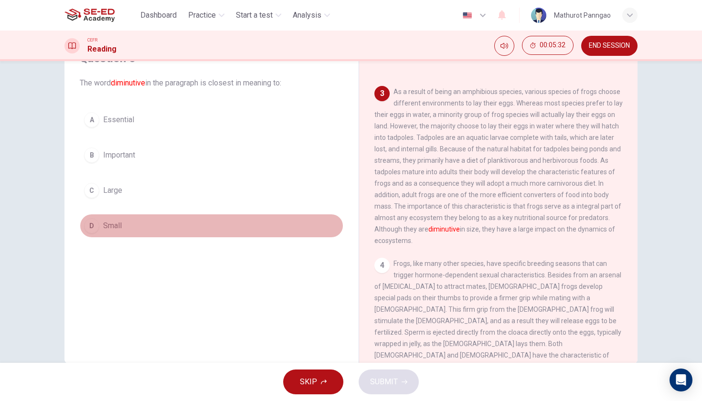
click at [96, 225] on div "D" at bounding box center [91, 225] width 15 height 15
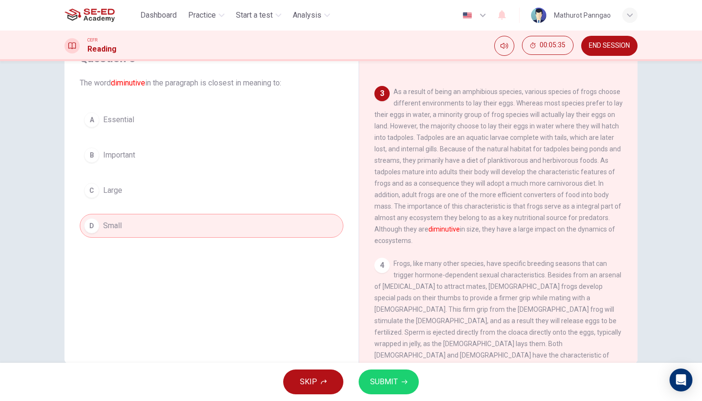
click at [395, 381] on span "SUBMIT" at bounding box center [384, 381] width 28 height 13
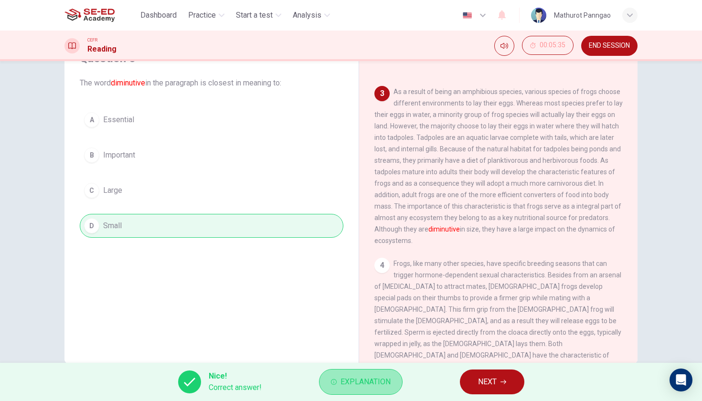
click at [381, 380] on span "Explanation" at bounding box center [366, 381] width 50 height 13
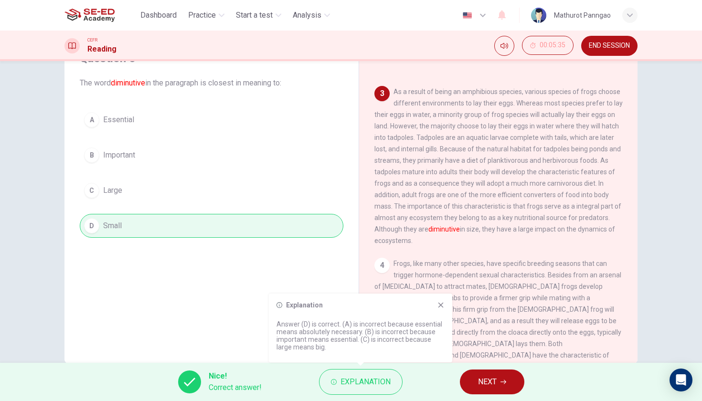
click at [442, 305] on icon at bounding box center [441, 305] width 8 height 8
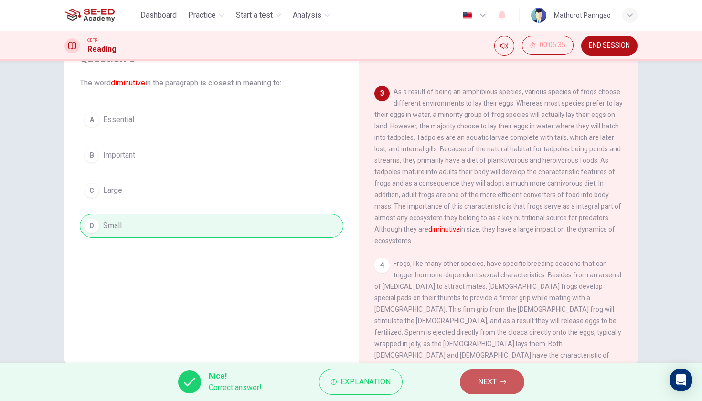
click at [487, 378] on span "NEXT" at bounding box center [487, 381] width 19 height 13
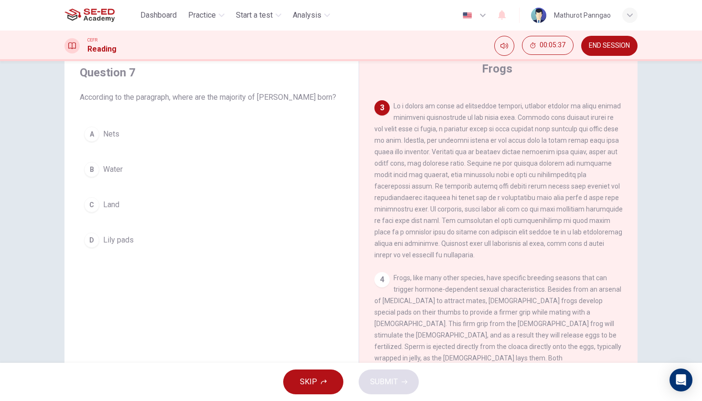
scroll to position [31, 0]
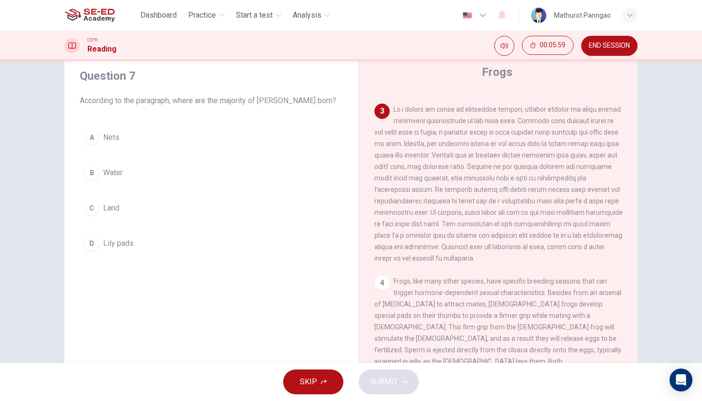
drag, startPoint x: 394, startPoint y: 109, endPoint x: 422, endPoint y: 217, distance: 111.4
click at [423, 217] on div "3" at bounding box center [498, 184] width 248 height 160
click at [97, 171] on div "B" at bounding box center [91, 172] width 15 height 15
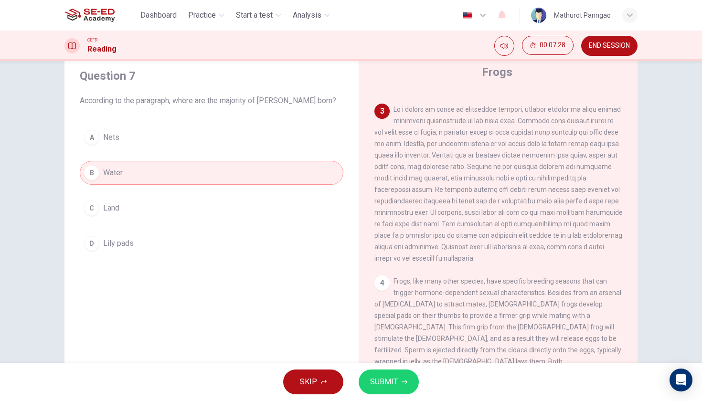
click at [389, 381] on span "SUBMIT" at bounding box center [384, 381] width 28 height 13
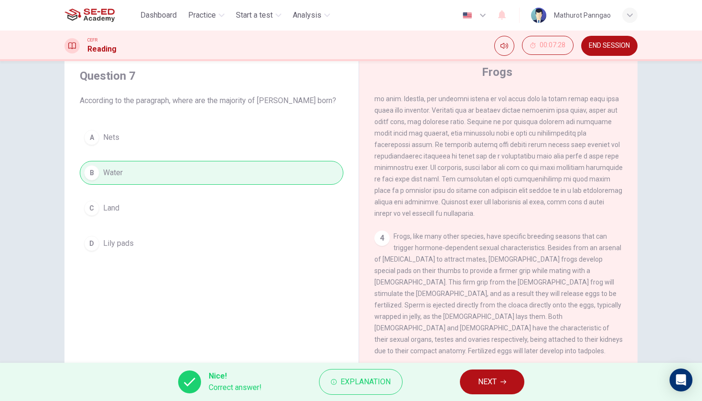
scroll to position [364, 0]
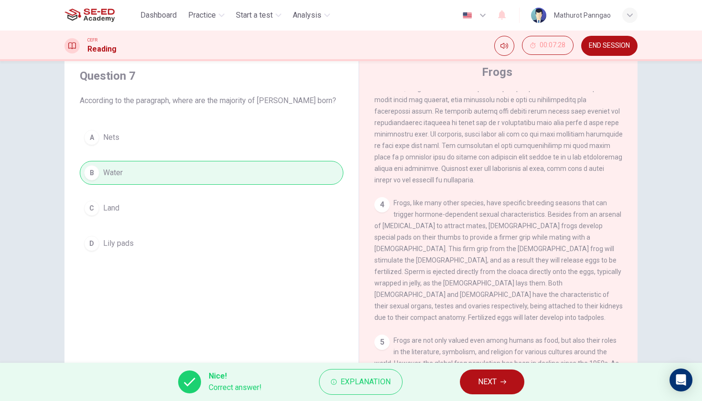
click at [477, 377] on button "NEXT" at bounding box center [492, 382] width 64 height 25
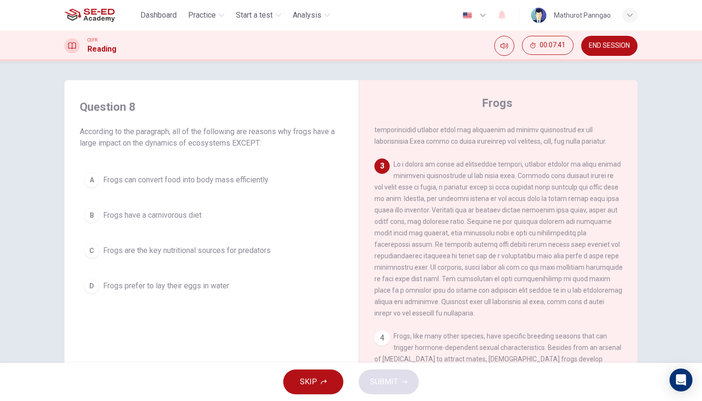
scroll to position [265, 0]
drag, startPoint x: 418, startPoint y: 208, endPoint x: 510, endPoint y: 218, distance: 92.2
click at [510, 218] on span at bounding box center [498, 236] width 248 height 157
click at [544, 253] on span at bounding box center [498, 236] width 248 height 157
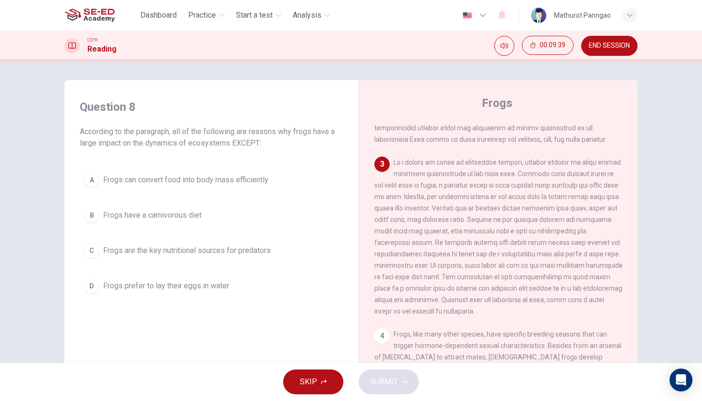
click at [425, 278] on span at bounding box center [498, 237] width 248 height 157
click at [513, 255] on span at bounding box center [498, 237] width 248 height 157
click at [501, 245] on span at bounding box center [498, 237] width 248 height 157
click at [95, 288] on div "D" at bounding box center [91, 285] width 15 height 15
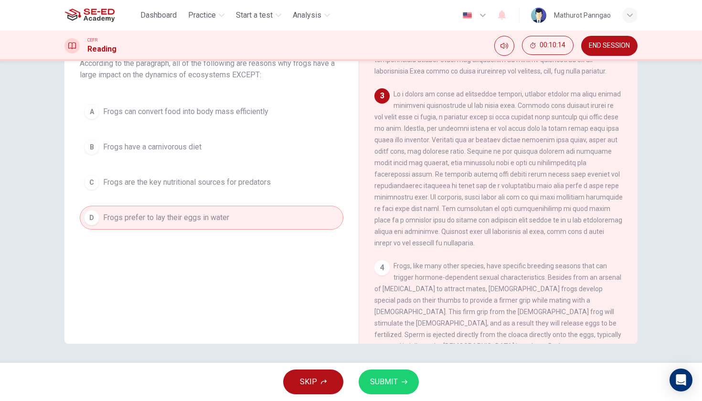
scroll to position [68, 0]
click at [377, 375] on span "SUBMIT" at bounding box center [384, 381] width 28 height 13
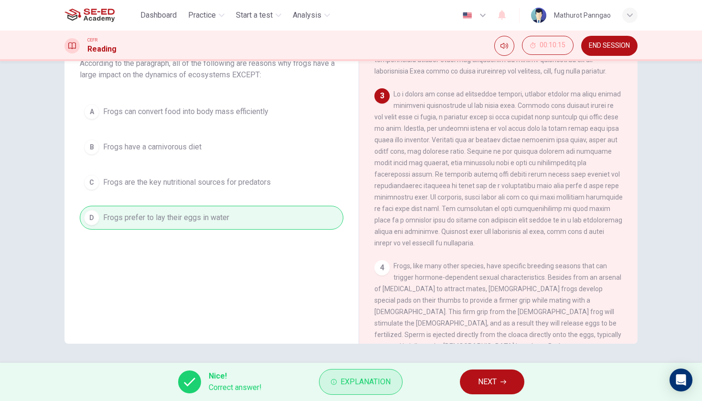
click at [367, 380] on span "Explanation" at bounding box center [366, 381] width 50 height 13
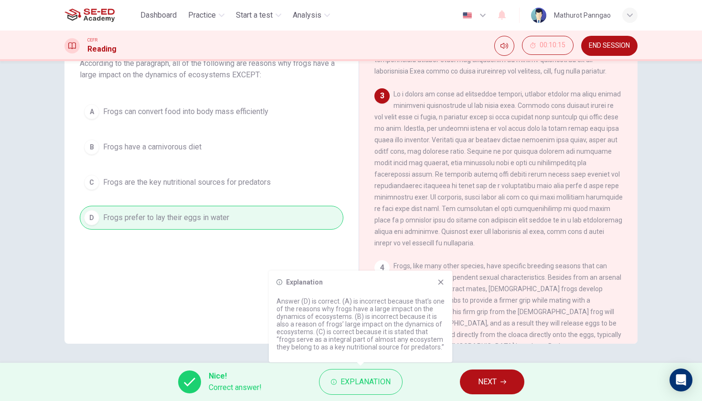
click at [491, 379] on span "NEXT" at bounding box center [487, 381] width 19 height 13
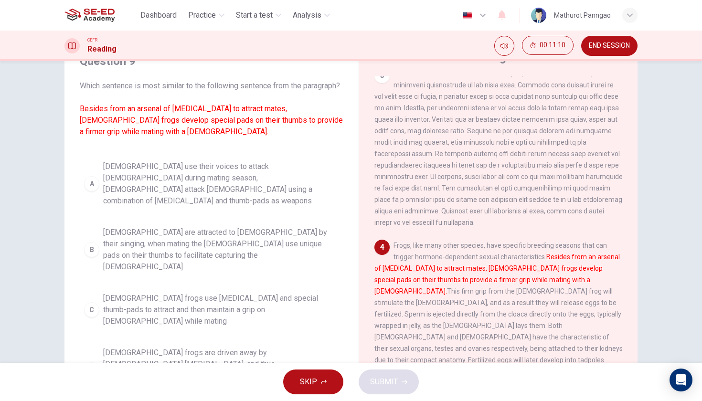
scroll to position [44, 0]
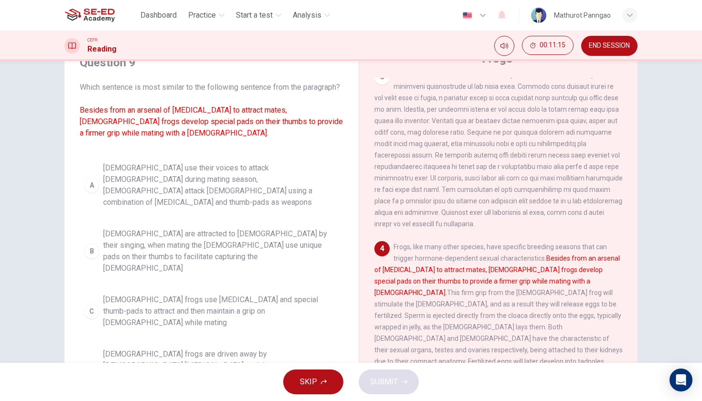
drag, startPoint x: 173, startPoint y: 121, endPoint x: 219, endPoint y: 126, distance: 46.1
click at [216, 125] on font "Besides from an arsenal of vocal cords to attract mates, male frogs develop spe…" at bounding box center [211, 122] width 263 height 32
click at [264, 125] on font "Besides from an arsenal of vocal cords to attract mates, male frogs develop spe…" at bounding box center [211, 122] width 263 height 32
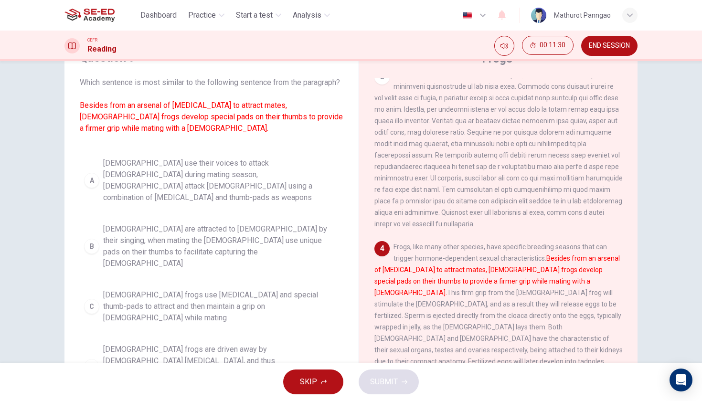
scroll to position [4, 0]
click at [98, 299] on div "C" at bounding box center [91, 306] width 15 height 15
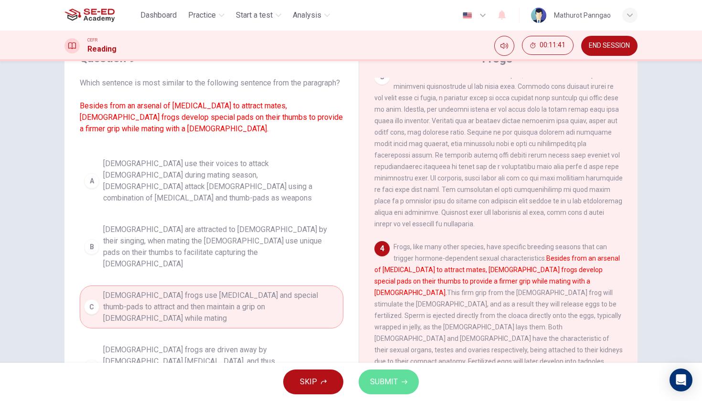
click at [384, 379] on span "SUBMIT" at bounding box center [384, 381] width 28 height 13
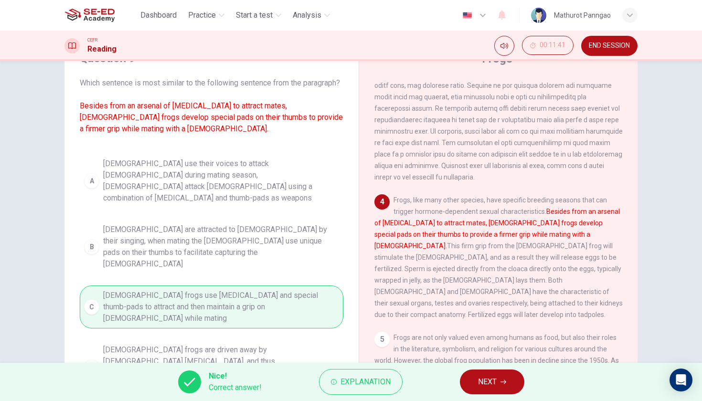
scroll to position [354, 0]
click at [482, 380] on span "NEXT" at bounding box center [487, 381] width 19 height 13
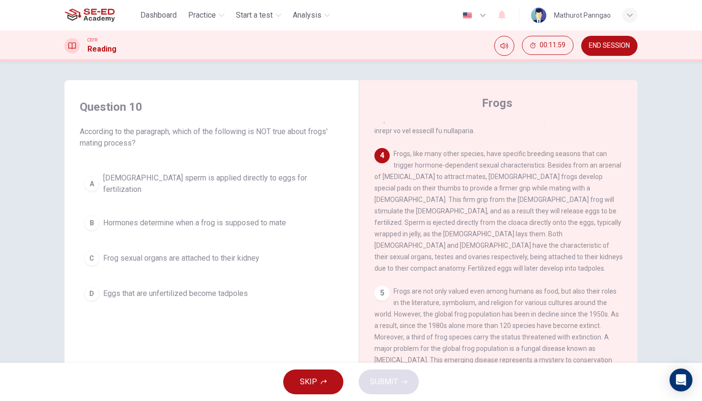
scroll to position [444, 0]
click at [510, 170] on div "4 Frogs, like many other species, have specific breeding seasons that can trigg…" at bounding box center [498, 212] width 248 height 126
click at [539, 255] on div "1 Frogs are known as one of the most diverse scientific orders of vertebrate sp…" at bounding box center [504, 267] width 261 height 290
click at [206, 288] on span "Eggs that are unfertilized become tadpoles" at bounding box center [175, 293] width 145 height 11
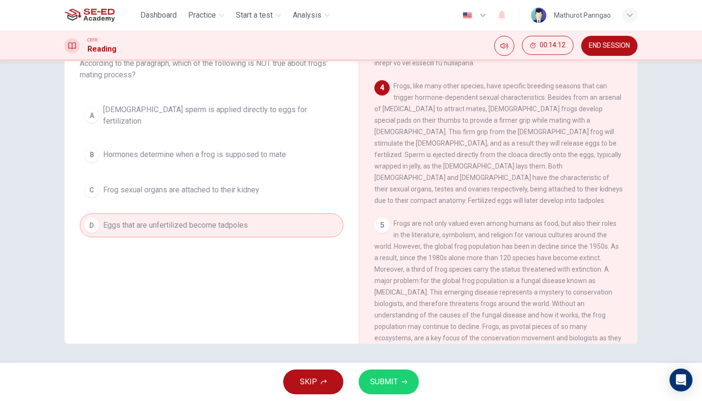
scroll to position [68, 0]
click at [392, 379] on span "SUBMIT" at bounding box center [384, 381] width 28 height 13
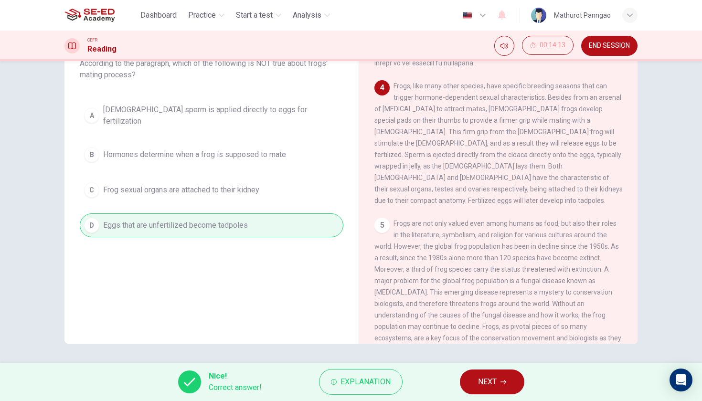
scroll to position [0, 0]
click at [484, 378] on span "NEXT" at bounding box center [487, 381] width 19 height 13
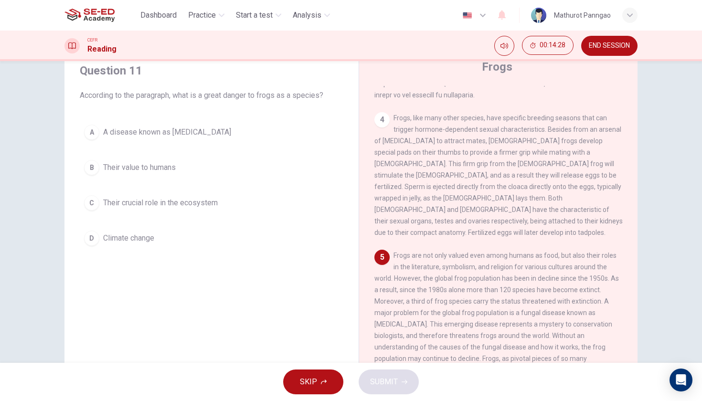
scroll to position [38, 0]
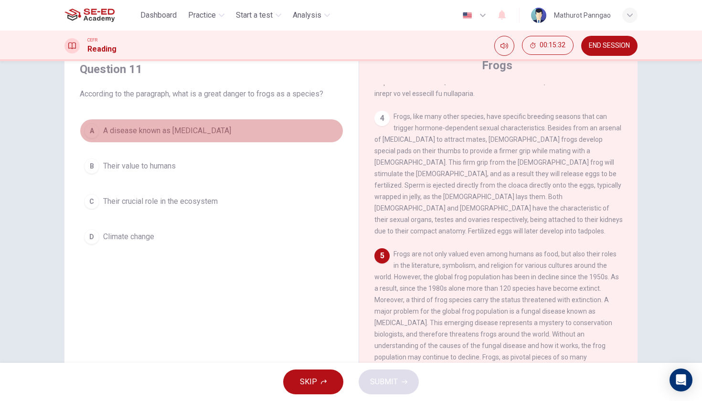
click at [200, 123] on button "A A disease known as chytridiomycosis" at bounding box center [212, 131] width 264 height 24
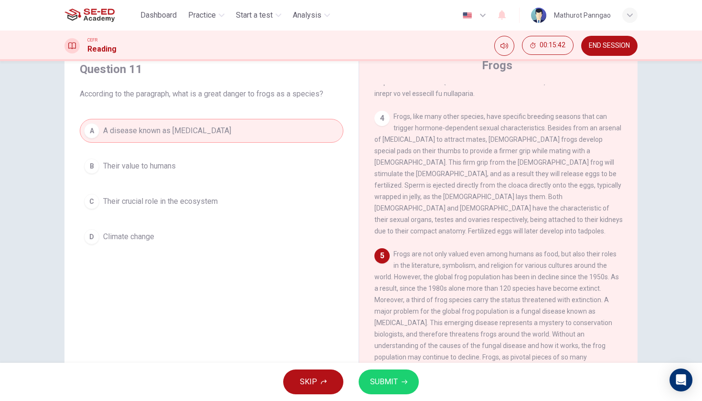
click at [384, 383] on span "SUBMIT" at bounding box center [384, 381] width 28 height 13
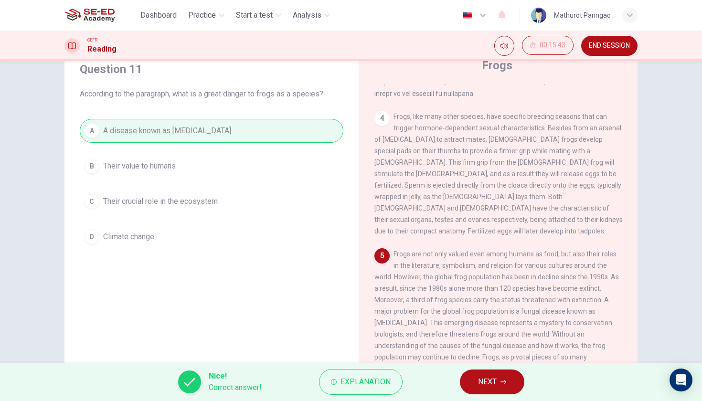
click at [477, 380] on button "NEXT" at bounding box center [492, 382] width 64 height 25
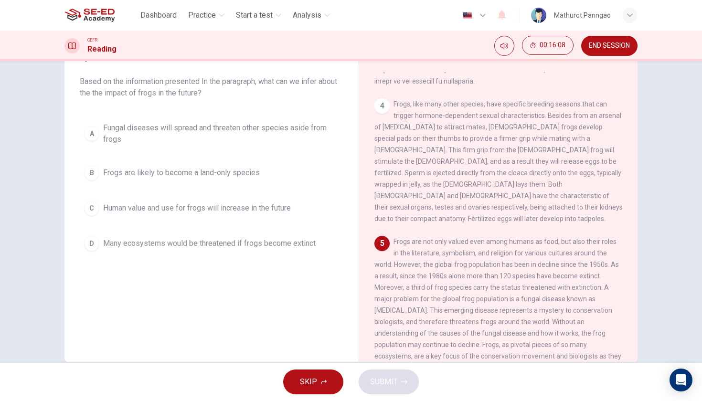
scroll to position [52, 0]
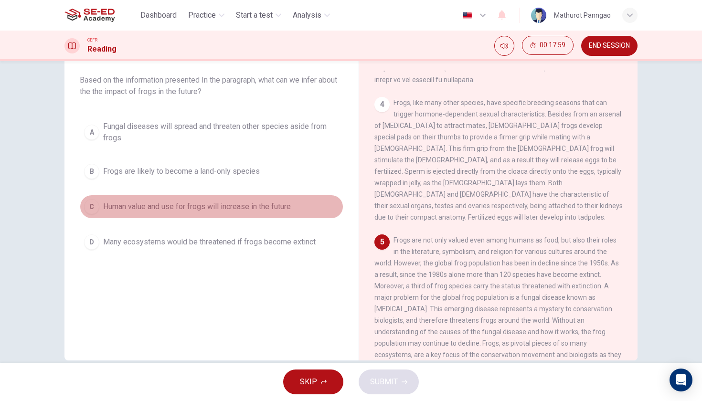
click at [233, 212] on span "Human value and use for frogs will increase in the future" at bounding box center [197, 206] width 188 height 11
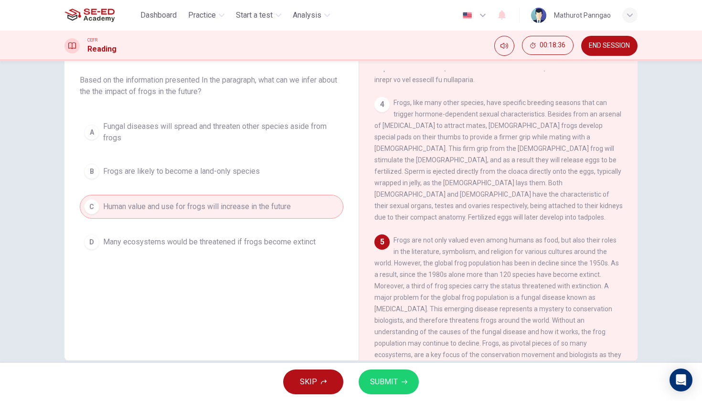
click at [281, 246] on span "Many ecosystems would be threatened if frogs become extinct" at bounding box center [209, 241] width 213 height 11
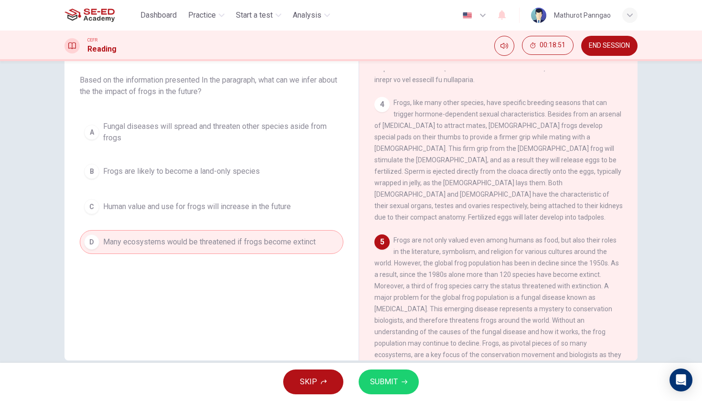
click at [389, 376] on span "SUBMIT" at bounding box center [384, 381] width 28 height 13
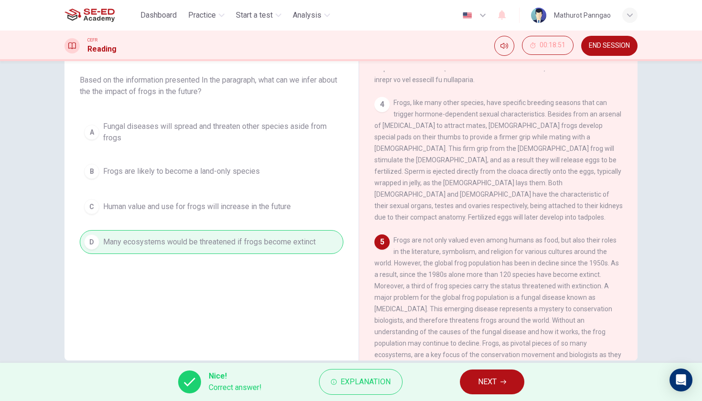
click at [494, 385] on span "NEXT" at bounding box center [487, 381] width 19 height 13
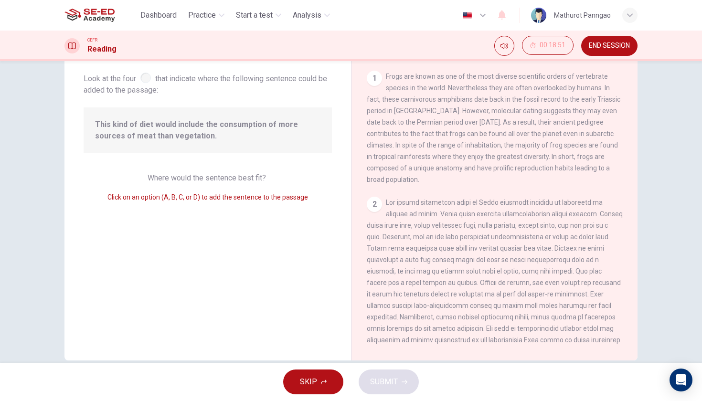
scroll to position [272, 0]
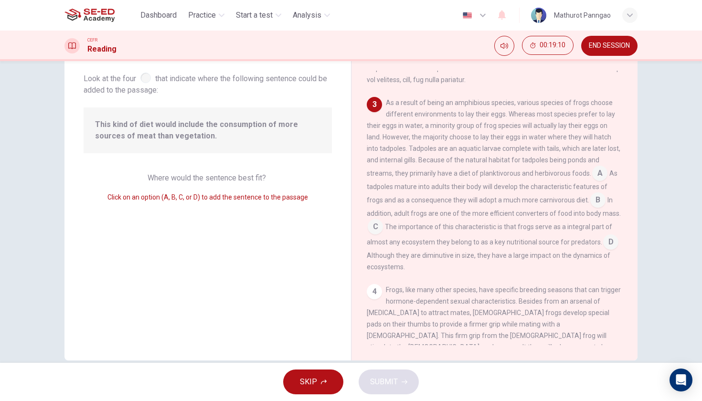
click at [233, 141] on span "This kind of diet would include the consumption of more sources of meat than ve…" at bounding box center [207, 130] width 225 height 23
click at [590, 193] on input at bounding box center [597, 200] width 15 height 15
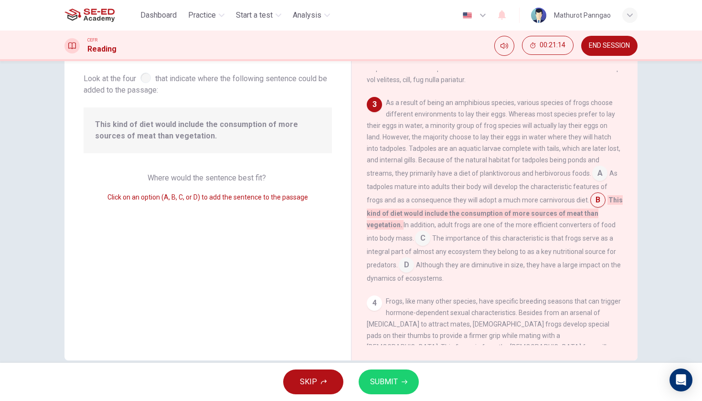
click at [592, 167] on input at bounding box center [599, 174] width 15 height 15
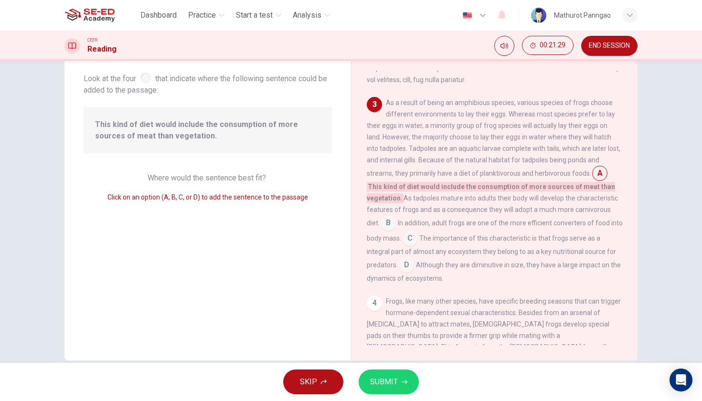
click at [396, 216] on input at bounding box center [388, 223] width 15 height 15
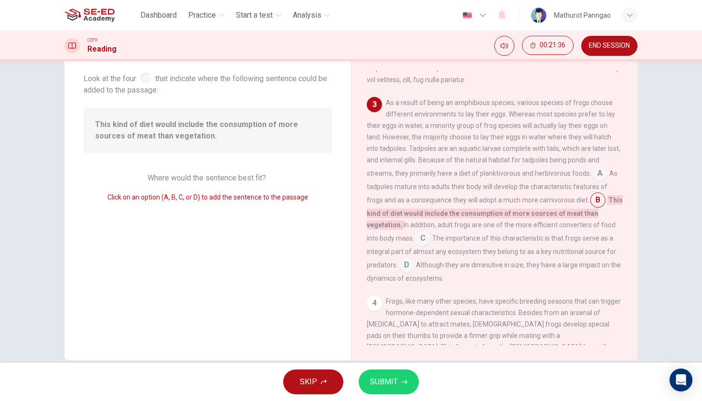
click at [430, 232] on input at bounding box center [422, 239] width 15 height 15
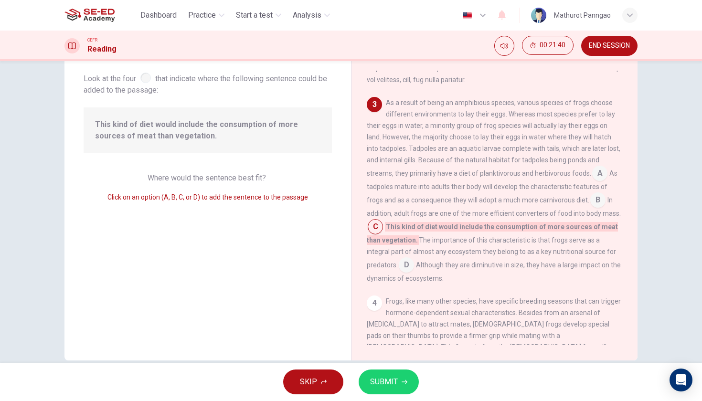
click at [590, 193] on input at bounding box center [597, 200] width 15 height 15
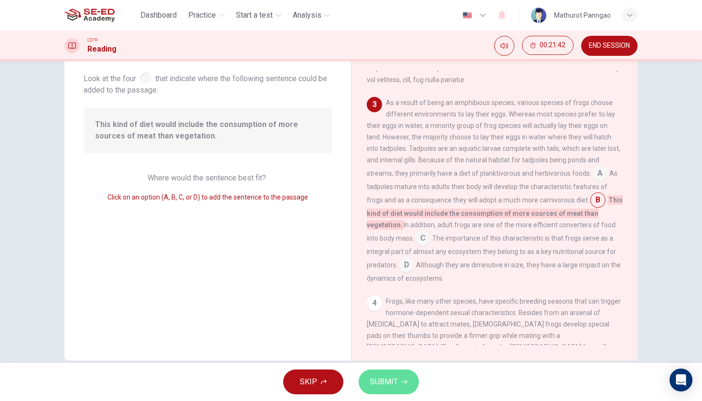
click at [389, 382] on span "SUBMIT" at bounding box center [384, 381] width 28 height 13
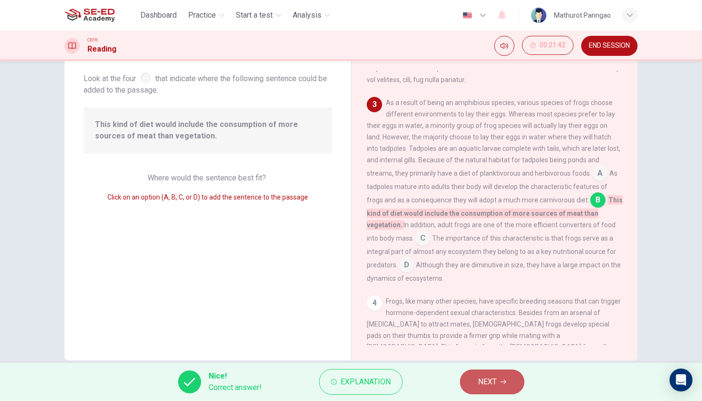
click at [489, 380] on span "NEXT" at bounding box center [487, 381] width 19 height 13
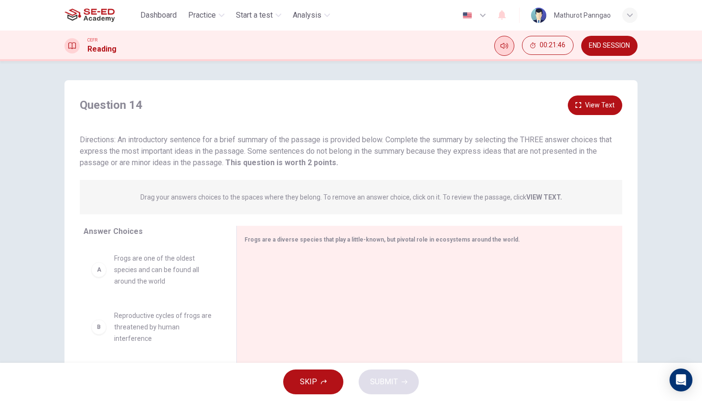
scroll to position [0, 0]
click at [505, 43] on icon "Mute" at bounding box center [504, 46] width 8 height 8
click at [596, 103] on button "View Text" at bounding box center [595, 106] width 54 height 20
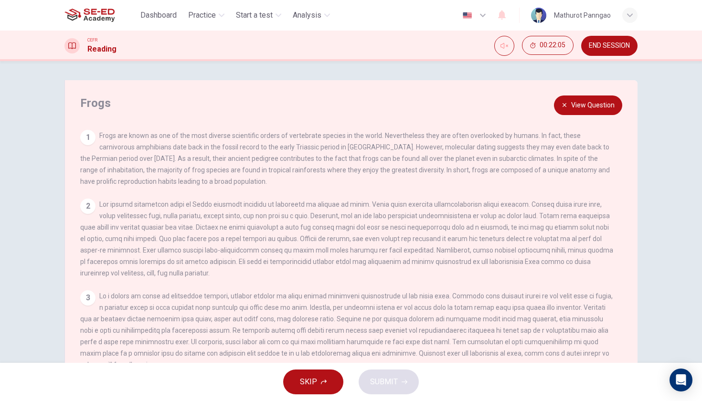
click at [580, 105] on button "View Question" at bounding box center [588, 106] width 68 height 20
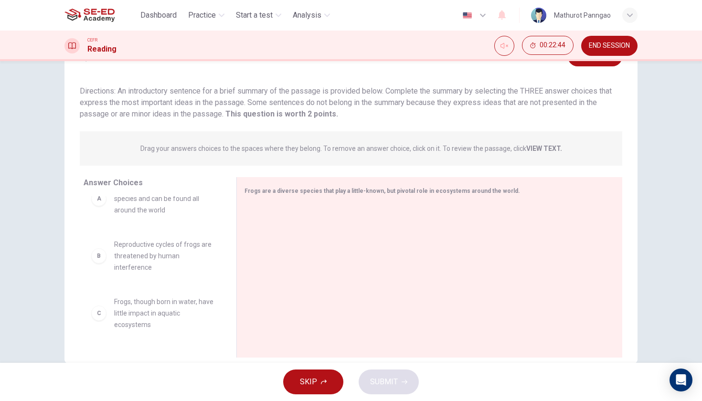
scroll to position [24, 0]
click at [174, 205] on span "Frogs are one of the oldest species and can be found all around the world" at bounding box center [163, 197] width 99 height 34
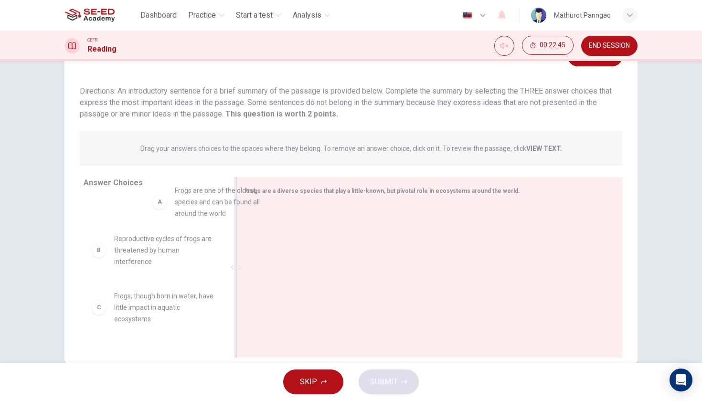
scroll to position [21, 0]
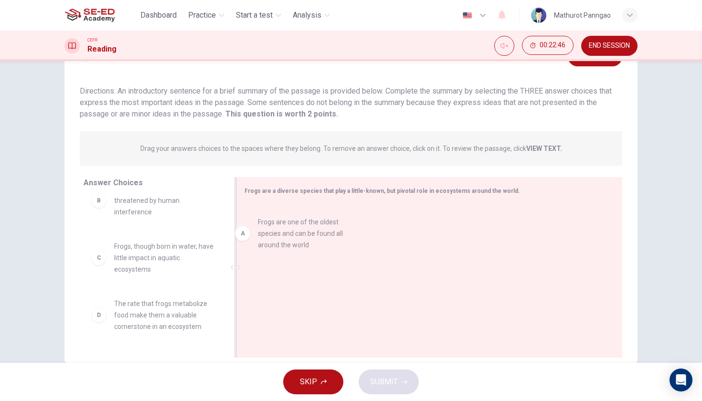
drag, startPoint x: 174, startPoint y: 205, endPoint x: 327, endPoint y: 246, distance: 158.2
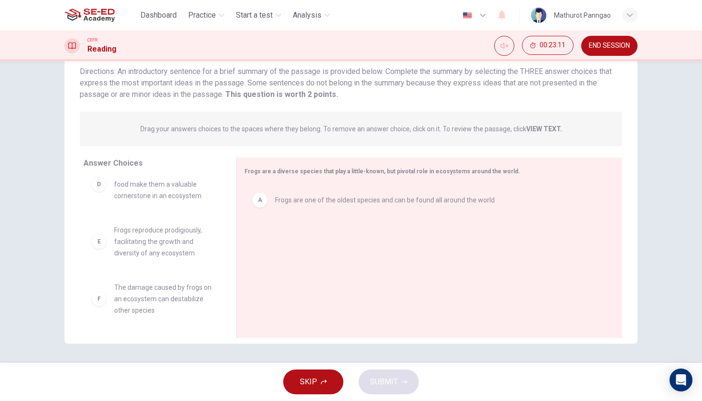
scroll to position [132, 0]
click at [616, 49] on span "END SESSION" at bounding box center [609, 46] width 41 height 8
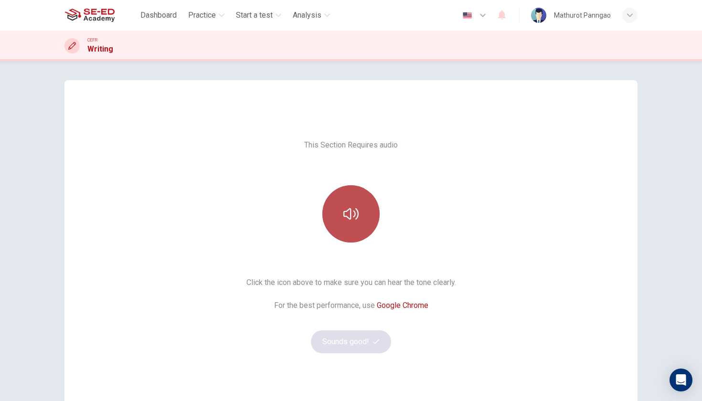
click at [368, 222] on button "button" at bounding box center [350, 213] width 57 height 57
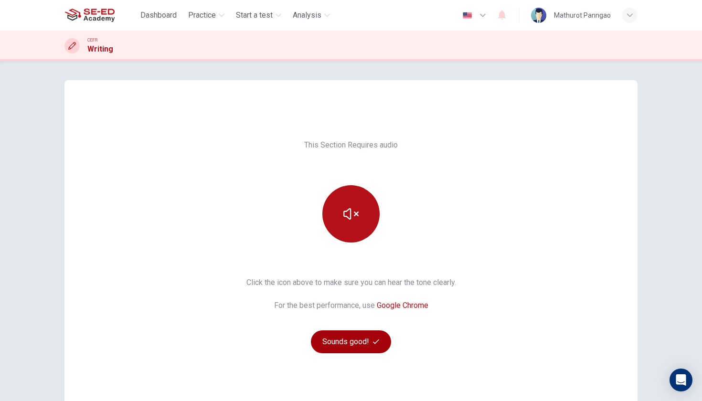
click at [358, 342] on button "Sounds good!" at bounding box center [351, 341] width 80 height 23
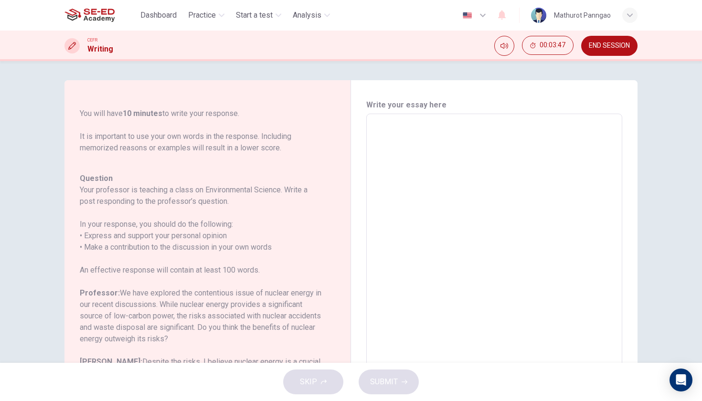
click at [411, 135] on textarea at bounding box center [494, 273] width 243 height 303
click at [405, 134] on textarea at bounding box center [494, 273] width 243 height 303
click at [398, 143] on textarea at bounding box center [494, 273] width 243 height 303
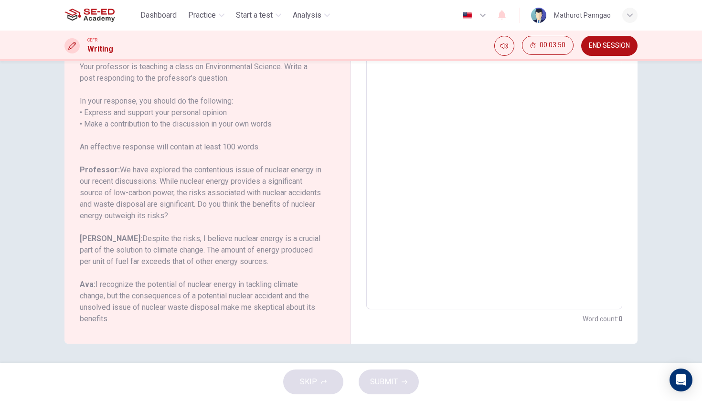
click at [398, 143] on textarea at bounding box center [494, 150] width 243 height 303
click at [406, 171] on textarea at bounding box center [494, 150] width 243 height 303
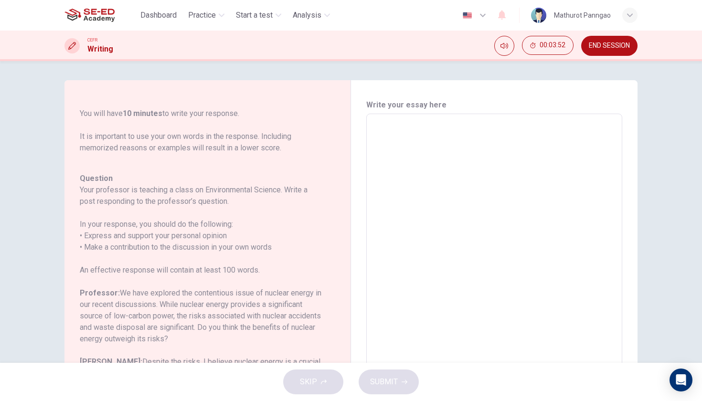
scroll to position [0, 0]
click at [409, 130] on textarea at bounding box center [494, 273] width 243 height 303
click at [396, 101] on h6 "Write your essay here" at bounding box center [494, 104] width 256 height 11
click at [411, 158] on textarea at bounding box center [494, 273] width 243 height 303
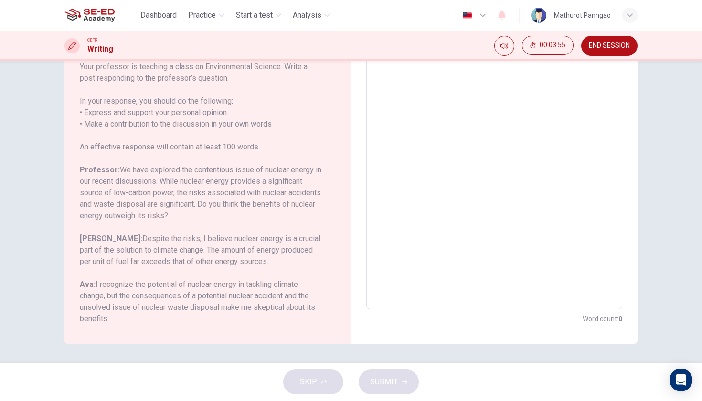
scroll to position [123, 0]
click at [178, 328] on div "Question 1 Question Type : Writing for an Academic Discussion Directions For th…" at bounding box center [207, 150] width 287 height 387
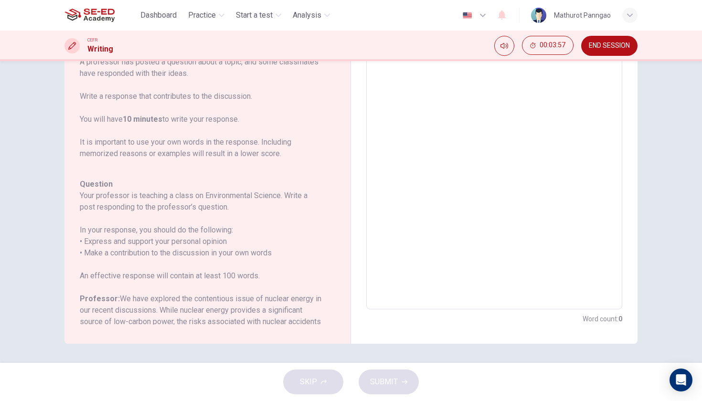
scroll to position [0, 0]
click at [392, 151] on textarea at bounding box center [494, 150] width 243 height 303
click at [457, 173] on textarea at bounding box center [494, 150] width 243 height 303
click at [456, 158] on textarea at bounding box center [494, 150] width 243 height 303
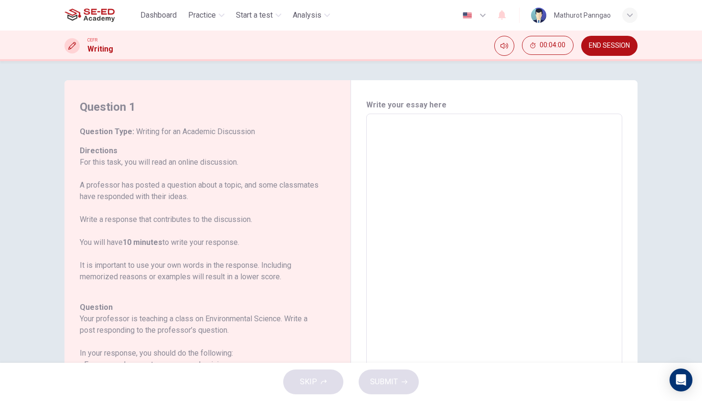
click at [449, 133] on textarea at bounding box center [494, 273] width 243 height 303
click at [422, 104] on h6 "Write your essay here" at bounding box center [494, 104] width 256 height 11
click at [395, 110] on h6 "Write your essay here" at bounding box center [494, 104] width 256 height 11
click at [395, 128] on textarea at bounding box center [494, 273] width 243 height 303
type textarea "s"
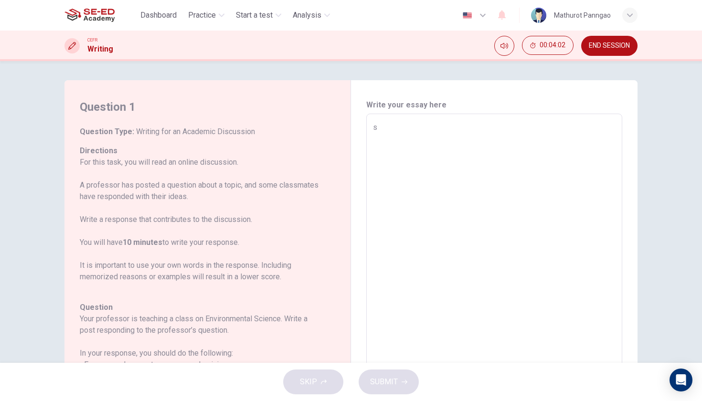
type textarea "x"
type textarea "sa"
type textarea "x"
type textarea "sas"
type textarea "x"
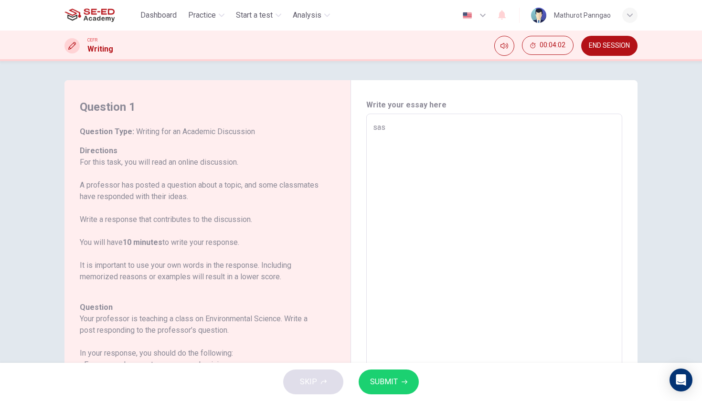
type textarea "sasn"
type textarea "x"
type textarea "sasnj"
type textarea "x"
type textarea "sasn"
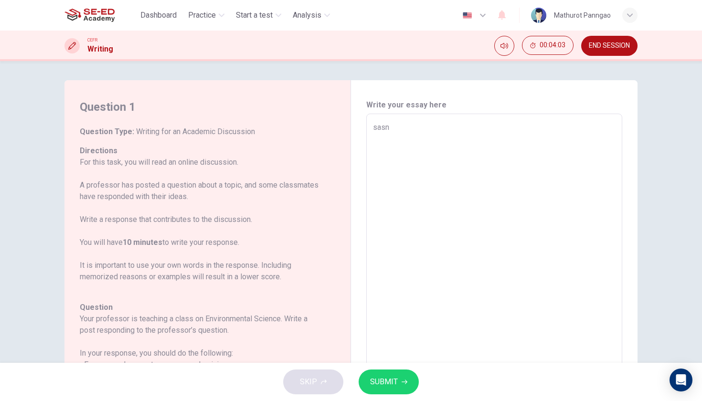
type textarea "x"
type textarea "sas"
type textarea "x"
type textarea "sa"
type textarea "x"
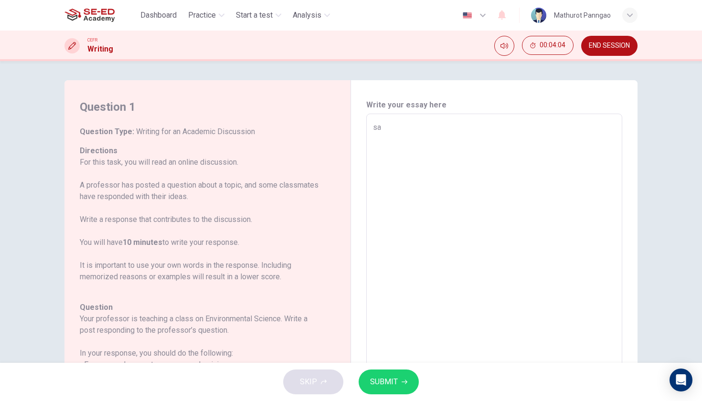
type textarea "s"
type textarea "x"
type textarea "I"
type textarea "x"
type textarea "Ii"
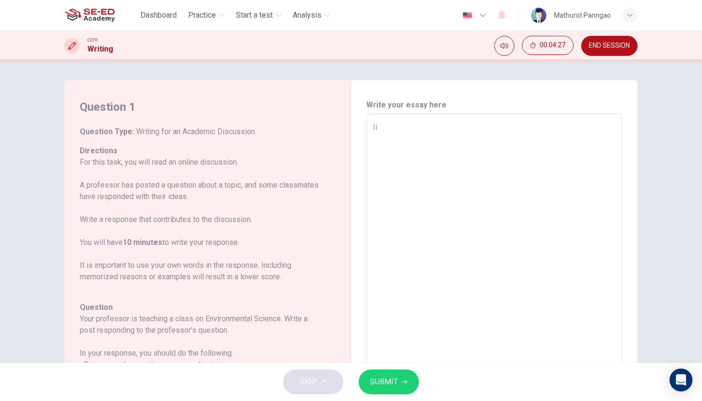
type textarea "x"
type textarea "I"
type textarea "x"
type textarea "I"
type textarea "x"
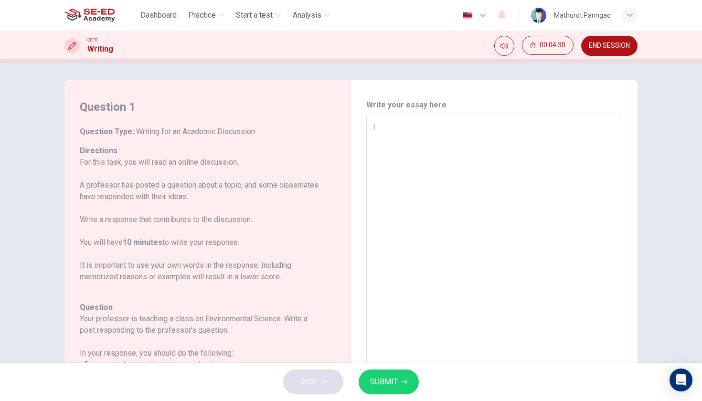
type textarea "It"
type textarea "x"
type textarea "It"
type textarea "x"
type textarea "It"
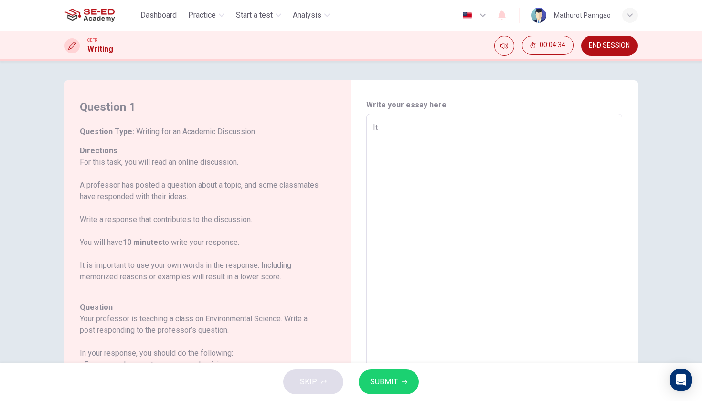
type textarea "x"
type textarea "I"
type textarea "x"
type textarea "T"
type textarea "x"
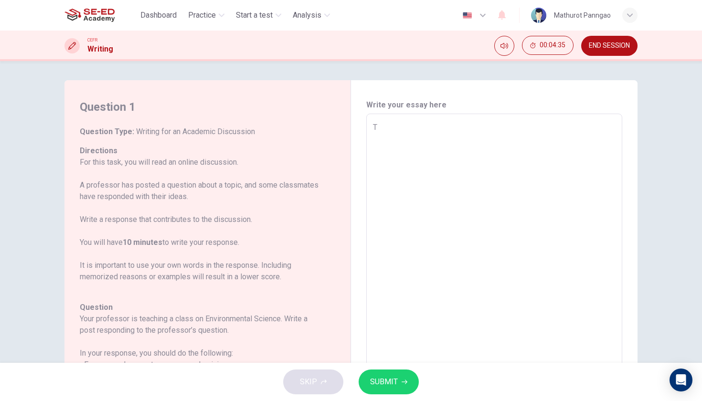
type textarea "Th"
type textarea "x"
type textarea "The"
type textarea "x"
type textarea "They"
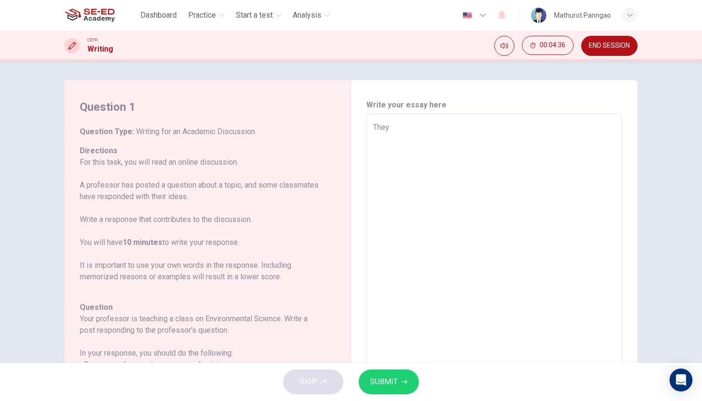
type textarea "x"
type textarea "They"
type textarea "x"
type textarea "They a"
type textarea "x"
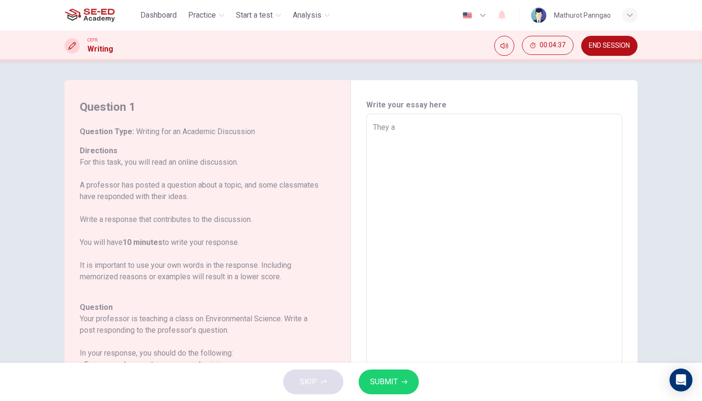
type textarea "They ar"
type textarea "x"
type textarea "They are"
type textarea "x"
type textarea "They are"
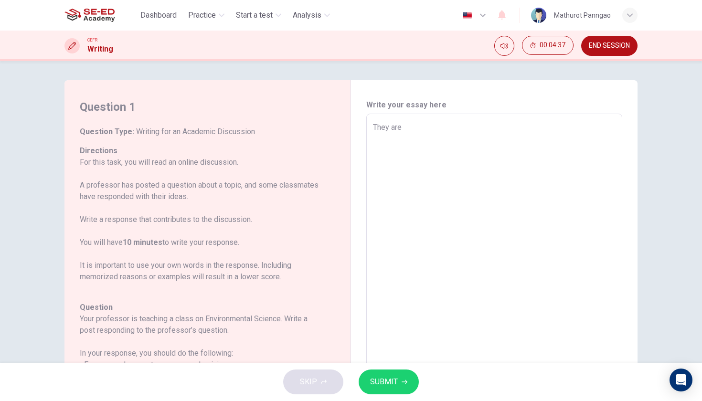
type textarea "x"
type textarea "They are d"
type textarea "x"
type textarea "They are di"
type textarea "x"
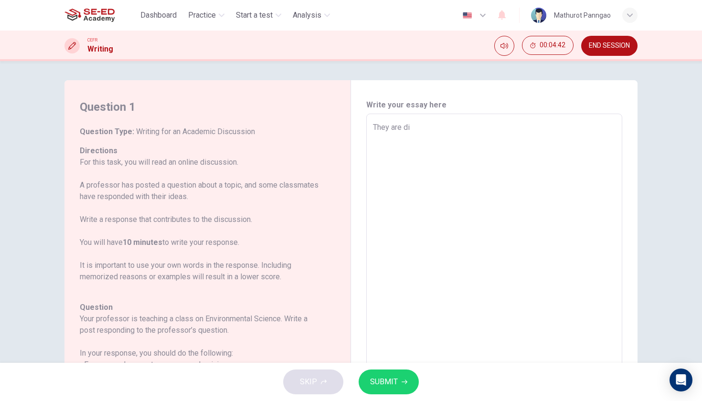
type textarea "They are dis"
type textarea "x"
type textarea "They are disa"
type textarea "x"
type textarea "They are disad"
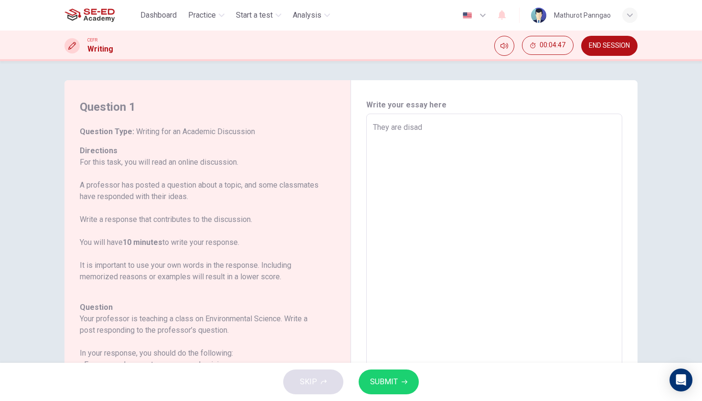
type textarea "x"
type textarea "They are disadv"
type textarea "x"
type textarea "They are disadva"
type textarea "x"
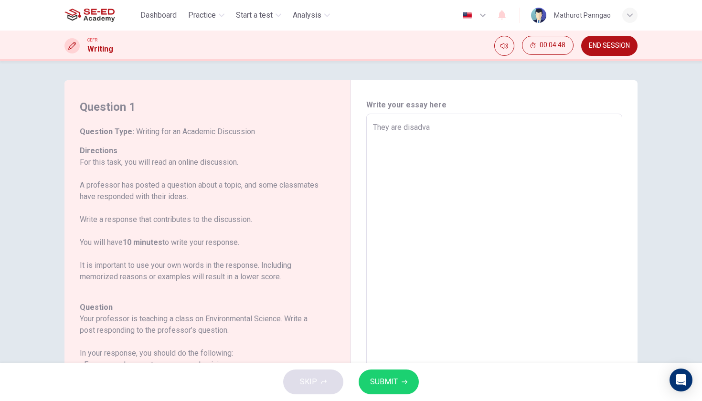
type textarea "They are disadvan"
type textarea "x"
type textarea "They are disadvant"
type textarea "x"
type textarea "They are disadvanta"
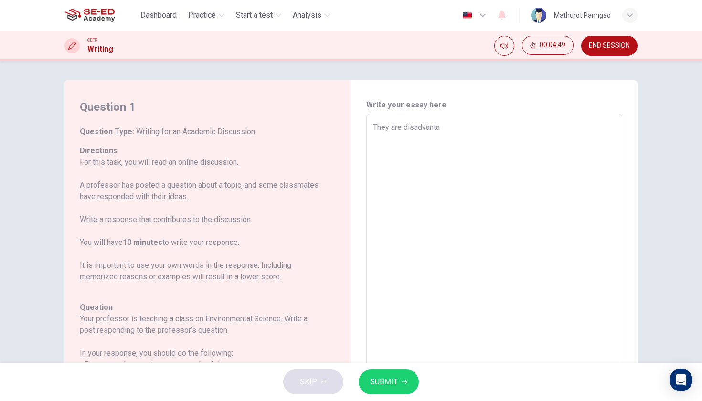
type textarea "x"
type textarea "They are disadvantag"
type textarea "x"
type textarea "They are disadvantage"
type textarea "x"
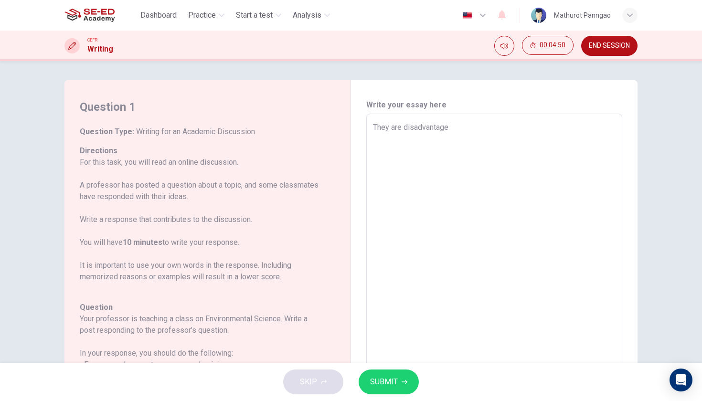
type textarea "They are disadvantage"
type textarea "x"
type textarea "They are disadvantage"
type textarea "x"
type textarea "They are disadvantage."
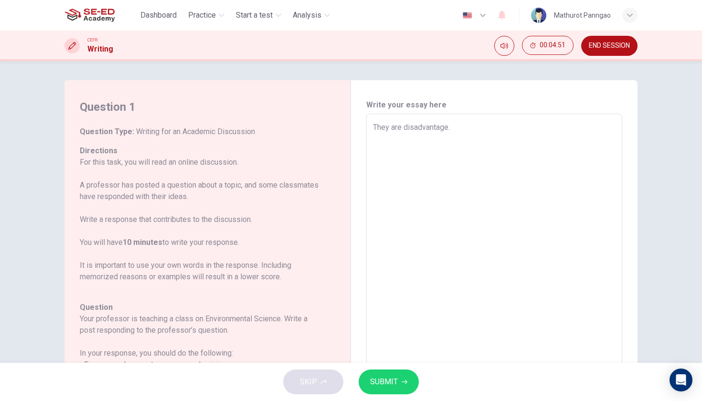
type textarea "x"
type textarea "They are disadvantage."
type textarea "x"
type textarea "They are at a disadvantage."
type textarea "x"
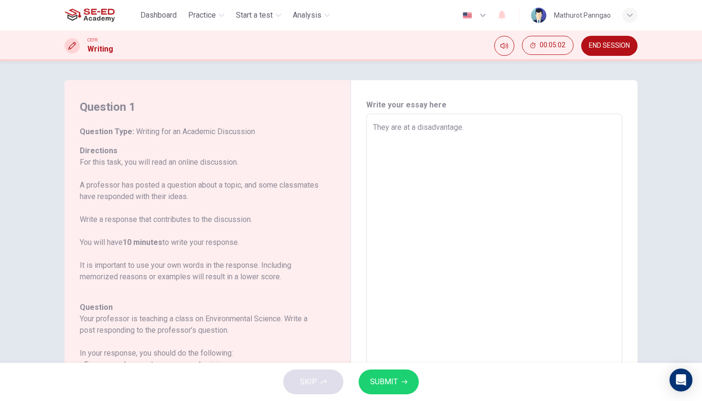
click at [417, 128] on textarea "They are at a disadvantage." at bounding box center [494, 273] width 243 height 303
type textarea "They are at disadvantage."
type textarea "x"
type textarea "They are at disadvantage."
type textarea "x"
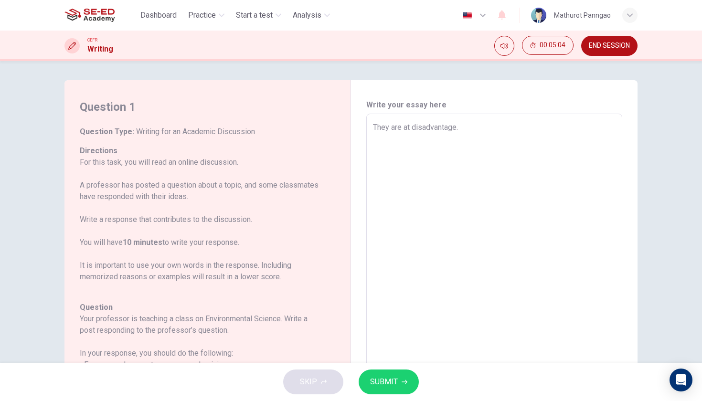
type textarea "They are a disadvantage."
type textarea "x"
type textarea "They are disadvantage."
type textarea "x"
type textarea "They are m disadvantage."
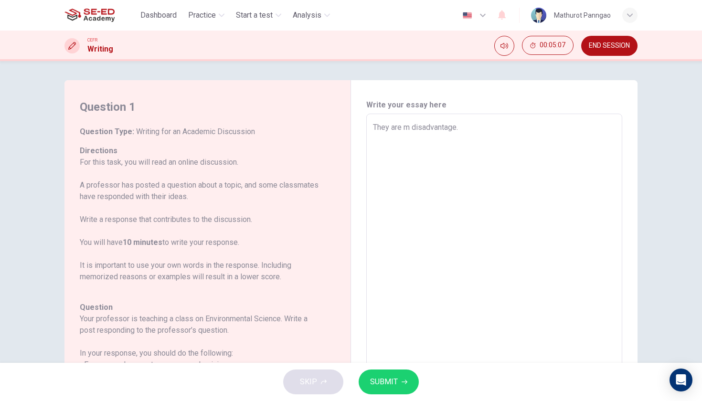
type textarea "x"
type textarea "They are ma disadvantage."
type textarea "x"
type textarea "They are man disadvantage."
type textarea "x"
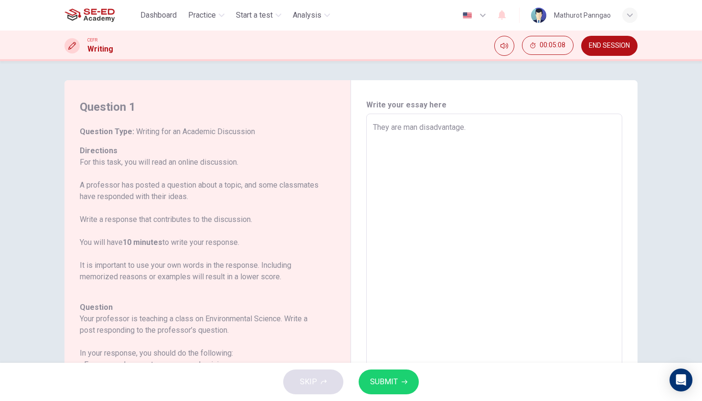
type textarea "They are many disadvantage."
type textarea "x"
click at [442, 128] on textarea "They are many disadvantage." at bounding box center [494, 273] width 243 height 303
type textarea "They are many disadvantages."
type textarea "x"
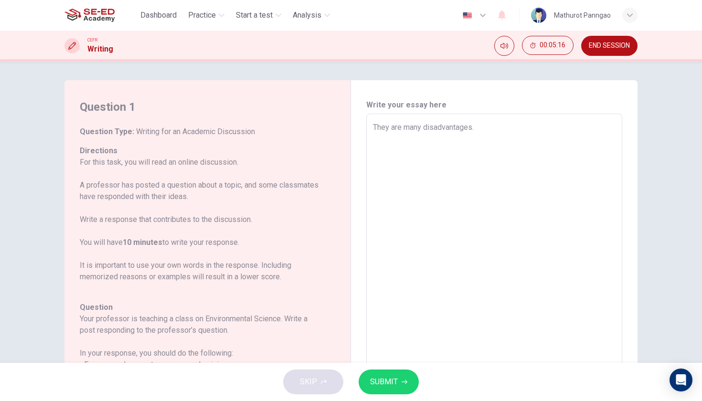
click at [485, 148] on textarea "They are many disadvantages." at bounding box center [494, 273] width 243 height 303
type textarea "They are many disadvantages. t"
type textarea "x"
type textarea "They are many disadvantages."
type textarea "x"
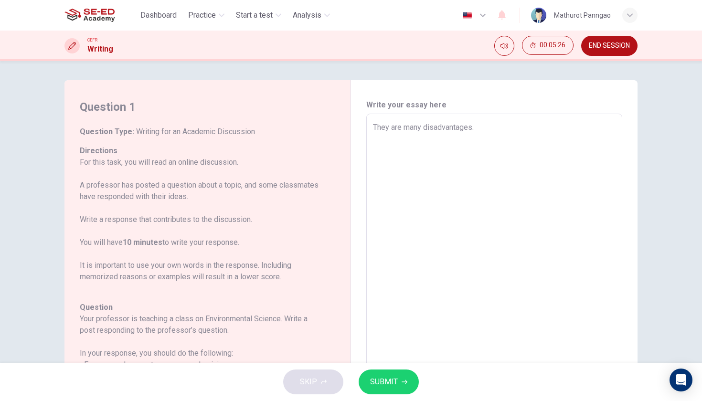
type textarea "They are many disadvantages. T"
type textarea "x"
type textarea "They are many disadvantages. Th"
type textarea "x"
type textarea "They are many disadvantages. The"
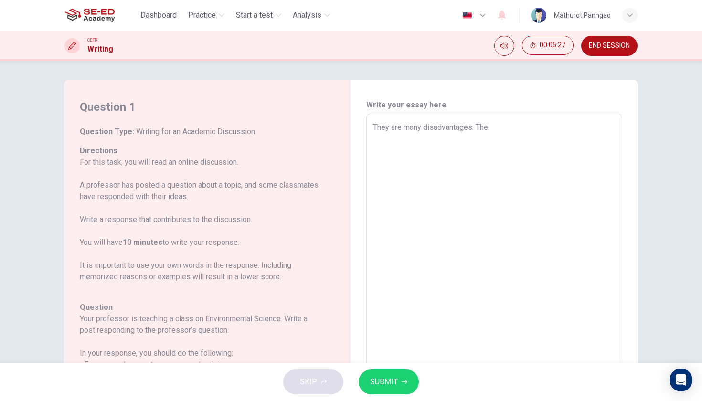
type textarea "x"
type textarea "They are many disadvantages. They"
type textarea "x"
type textarea "They are many disadvantages. They"
type textarea "x"
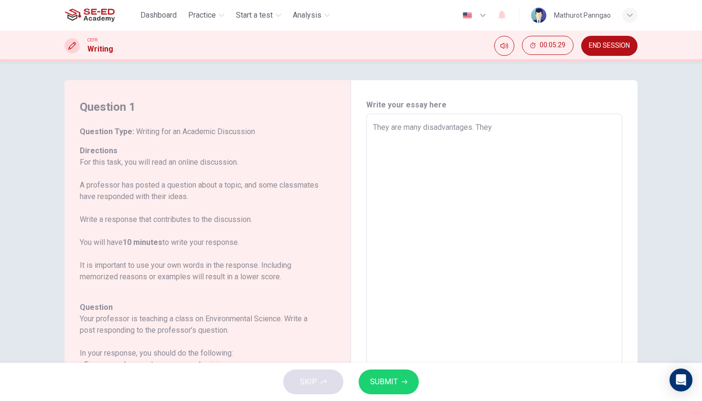
type textarea "They are many disadvantages. They m"
type textarea "x"
type textarea "They are many disadvantages. They ma"
type textarea "x"
type textarea "They are many disadvantages. They mak"
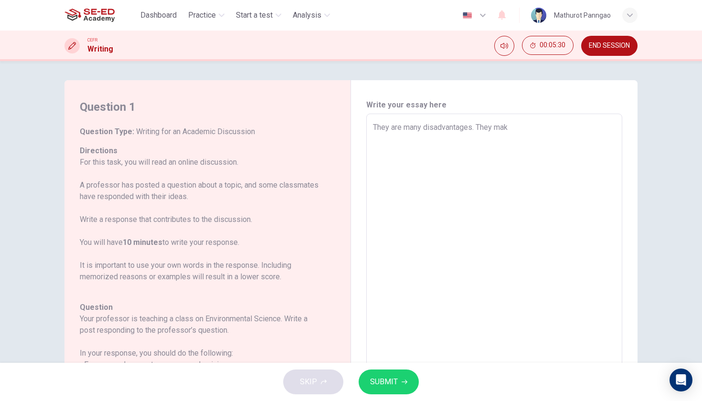
type textarea "x"
type textarea "They are many disadvantages. They make"
type textarea "x"
type textarea "They are many disadvantages. They make"
type textarea "x"
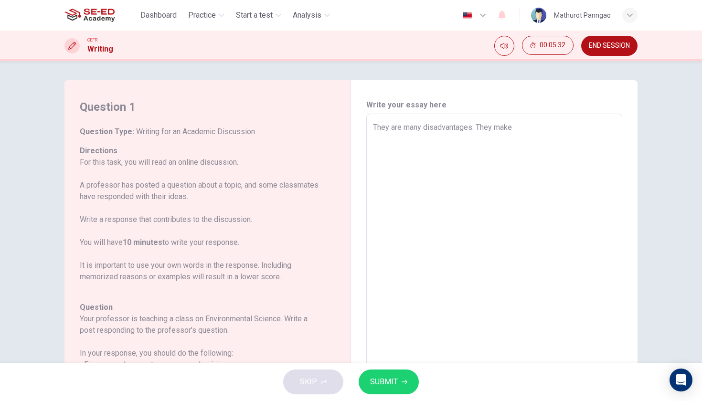
type textarea "They are many disadvantages. They make m"
type textarea "x"
type textarea "They are many disadvantages. They make ma"
type textarea "x"
type textarea "They are many disadvantages. They make man"
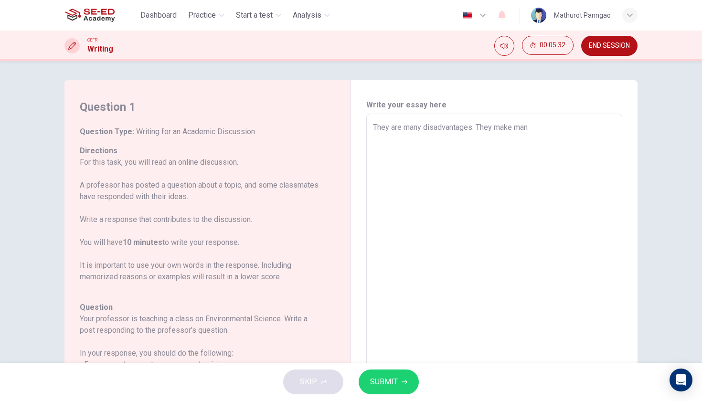
type textarea "x"
type textarea "They are many disadvantages. They make many"
type textarea "x"
type textarea "They are many disadvantages. They make many"
type textarea "x"
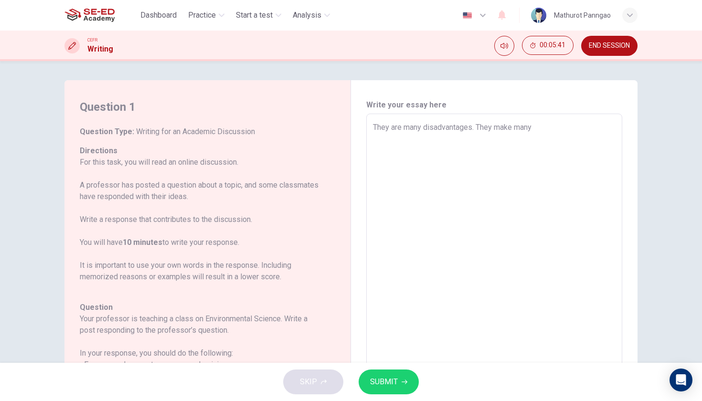
type textarea "They are many disadvantages. They make many p"
type textarea "x"
type textarea "They are many disadvantages. They make many pu"
type textarea "x"
type textarea "They are many disadvantages. They make many pul"
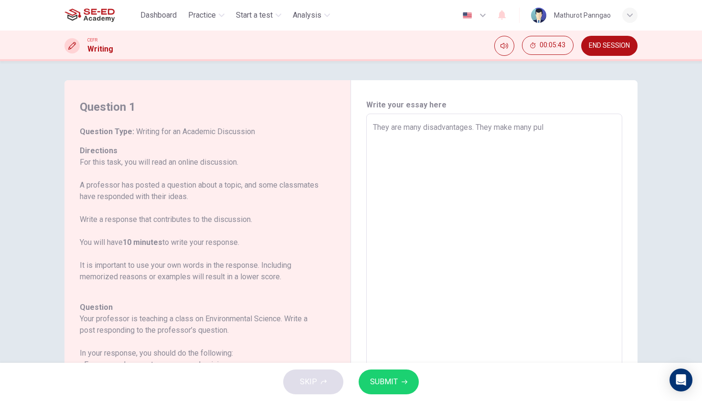
type textarea "x"
type textarea "They are many disadvantages. They make many pu"
type textarea "x"
type textarea "They are many disadvantages. They make many p"
type textarea "x"
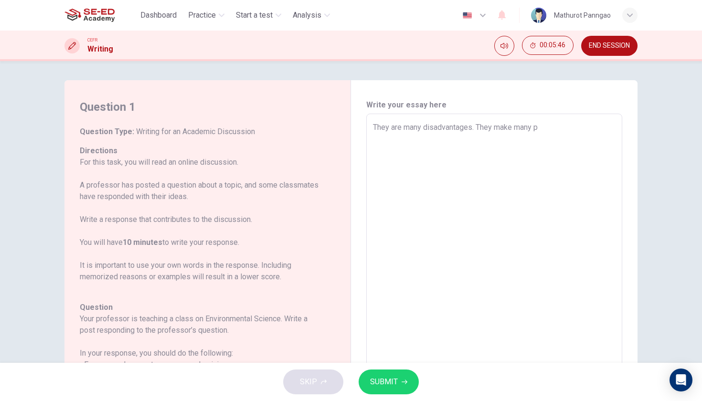
type textarea "They are many disadvantages. They make many po"
type textarea "x"
type textarea "They are many disadvantages. They make many pol"
type textarea "x"
type textarea "They are many disadvantages. They make many poll"
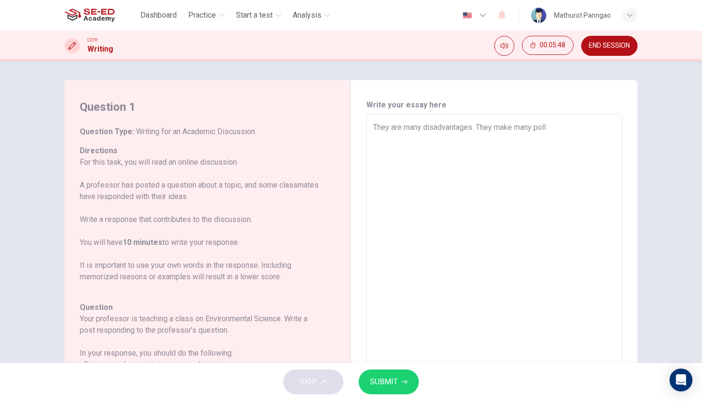
type textarea "x"
type textarea "They are many disadvantages. They make many pollu"
type textarea "x"
type textarea "They are many disadvantages. They make many pollut"
type textarea "x"
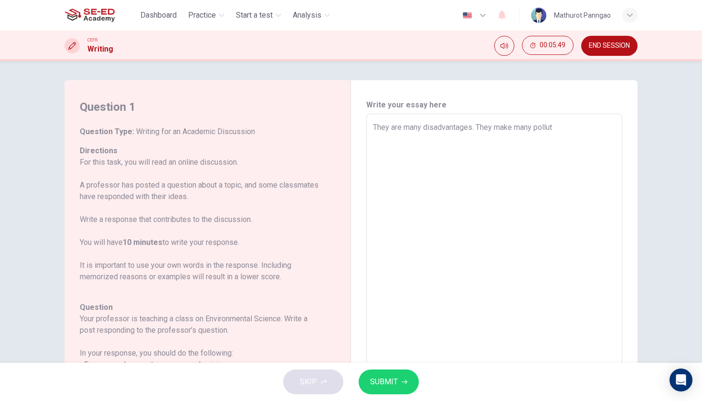
type textarea "They are many disadvantages. They make many polluti"
type textarea "x"
type textarea "They are many disadvantages. They make many pollutio"
type textarea "x"
type textarea "They are many disadvantages. They make many pollution"
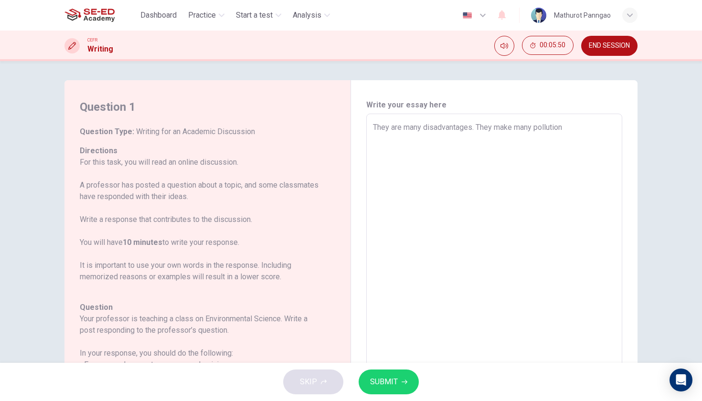
type textarea "x"
type textarea "They are many disadvantages. They make many pollution"
type textarea "x"
type textarea "They are many disadvantages. They make many pollution i"
type textarea "x"
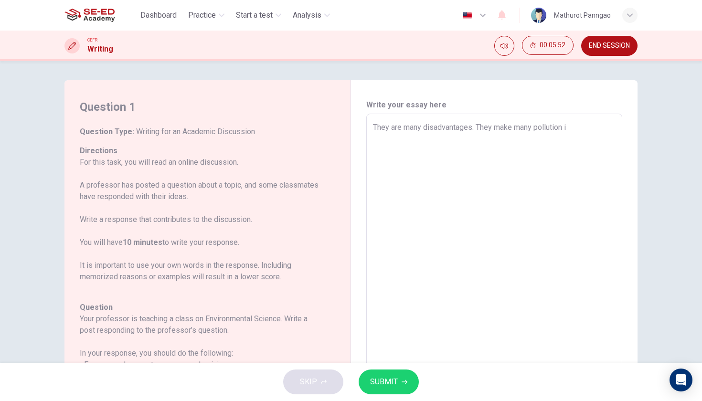
type textarea "They are many disadvantages. They make many pollution in"
type textarea "x"
type textarea "They are many disadvantages. They make many pollution in"
type textarea "x"
type textarea "They are many disadvantages. They make many pollution in t"
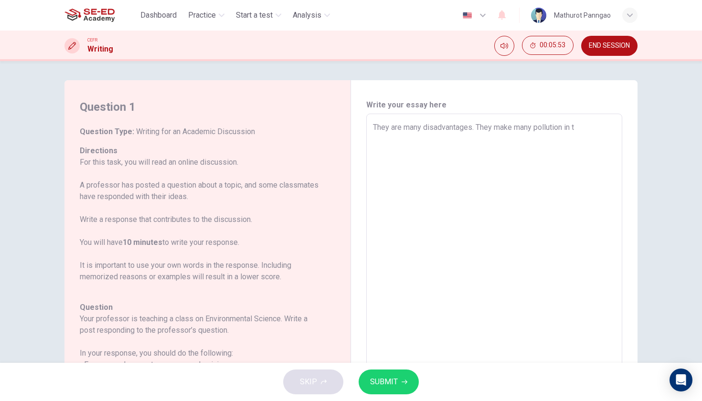
type textarea "x"
type textarea "They are many disadvantages. They make many pollution in th"
type textarea "x"
type textarea "They are many disadvantages. They make many pollution in the"
type textarea "x"
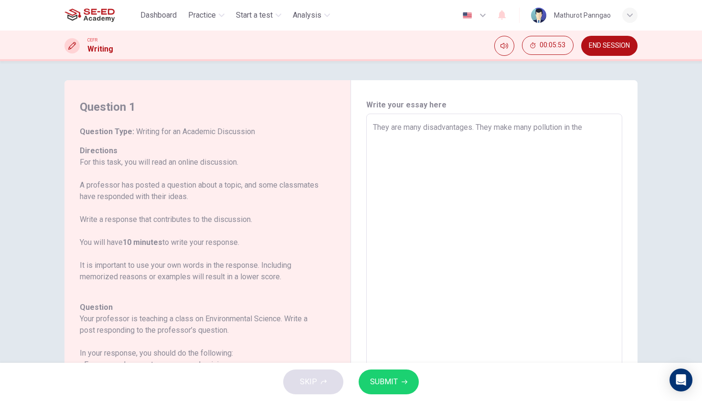
type textarea "They are many disadvantages. They make many pollution in the"
type textarea "x"
type textarea "They are many disadvantages. They make many pollution in the a"
type textarea "x"
type textarea "They are many disadvantages. They make many pollution in the ai"
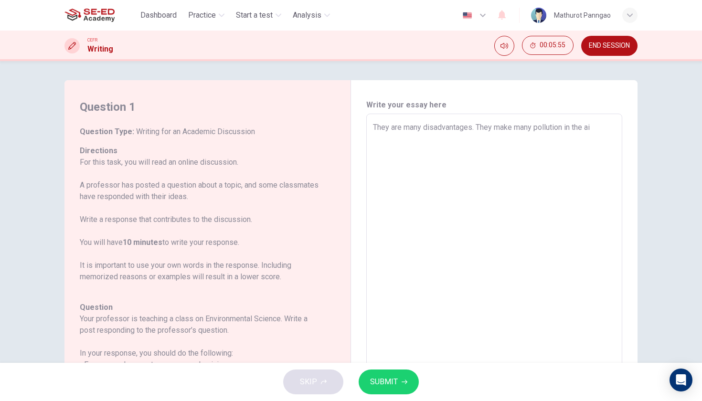
type textarea "x"
type textarea "They are many disadvantages. They make many pollution in the air"
type textarea "x"
type textarea "They are many disadvantages. They make many pollution in the air"
type textarea "x"
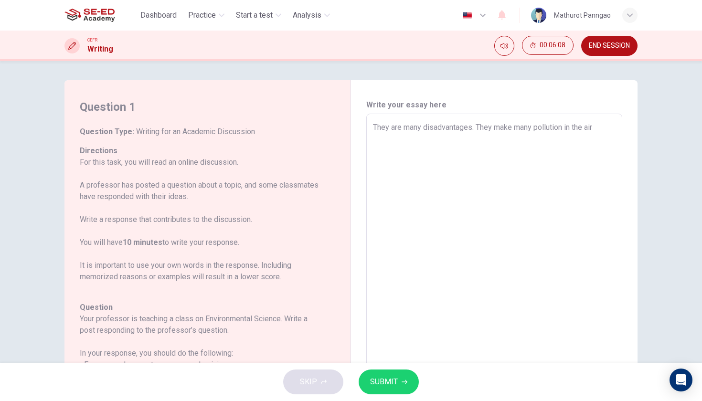
type textarea "They are many disadvantages. They make much pollution in the air"
type textarea "x"
type textarea "They are many disadvantages. They cause much pollution in the air"
type textarea "x"
click at [526, 184] on textarea "They are many disadvantages. They cause much pollution in the air" at bounding box center [494, 273] width 243 height 303
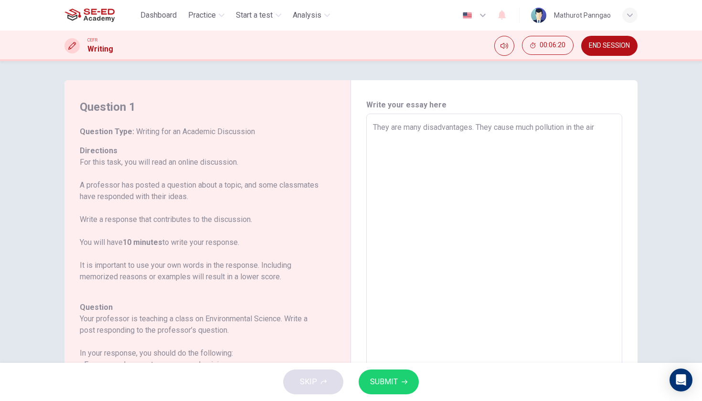
type textarea "They are many disadvantages. They cause much pollution in the air"
type textarea "x"
type textarea "They are many disadvantages. They cause much pollution in the air."
type textarea "x"
type textarea "They are many disadvantages. They cause much pollution in the air."
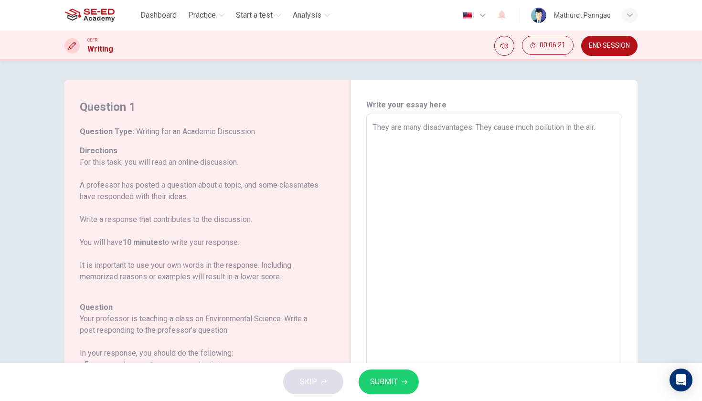
type textarea "x"
type textarea "They are many disadvantages. They cause much pollution in the air. P"
type textarea "x"
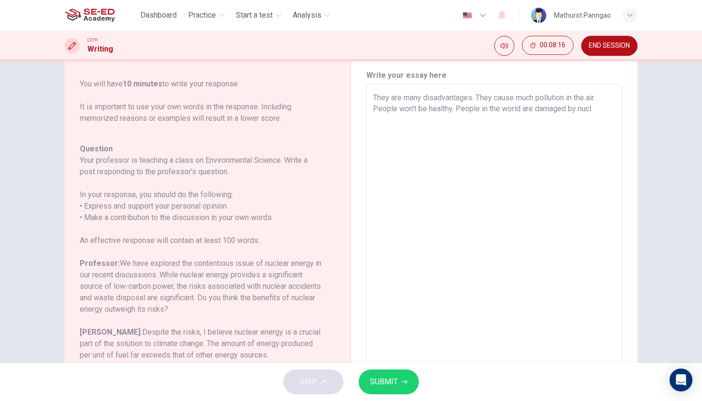
scroll to position [30, 0]
click at [537, 178] on textarea "They are many disadvantages. They cause much pollution in the air. People won't…" at bounding box center [494, 243] width 243 height 303
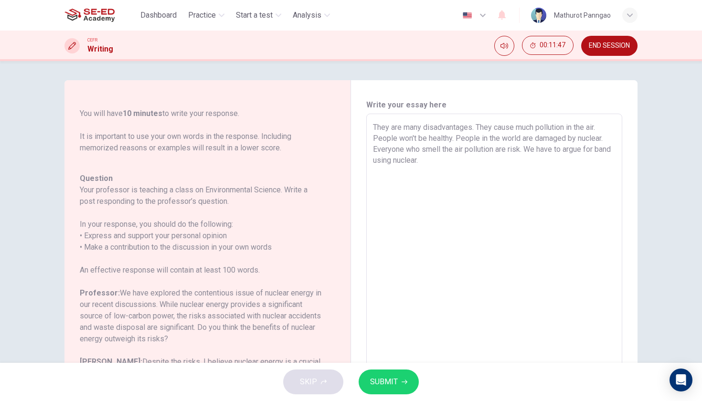
scroll to position [0, 0]
click at [500, 149] on textarea "They are many disadvantages. They cause much pollution in the air. People won't…" at bounding box center [494, 273] width 243 height 303
click at [382, 127] on textarea "They are many disadvantages. They cause much pollution in the air. People won't…" at bounding box center [494, 273] width 243 height 303
click at [389, 128] on textarea "They are many disadvantages. They cause much pollution in the air. People won't…" at bounding box center [494, 273] width 243 height 303
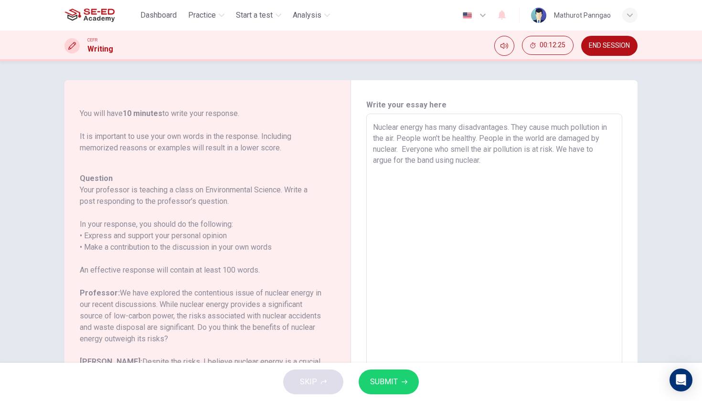
click at [531, 202] on textarea "Nuclear energy has many disadvantages. They cause much pollution in the air. Pe…" at bounding box center [494, 273] width 243 height 303
click at [399, 150] on textarea "Nuclear energy has many disadvantages. They cause much pollution in the air. Pe…" at bounding box center [494, 273] width 243 height 303
click at [531, 197] on textarea "Nuclear energy has many disadvantages. They cause much pollution in the air. Pe…" at bounding box center [494, 273] width 243 height 303
click at [390, 172] on textarea "Nuclear energy has many disadvantages. They cause much pollution in the air. Pe…" at bounding box center [494, 273] width 243 height 303
click at [413, 174] on textarea "Nuclear energy has many disadvantages. They cause much pollution in the air. Pe…" at bounding box center [494, 273] width 243 height 303
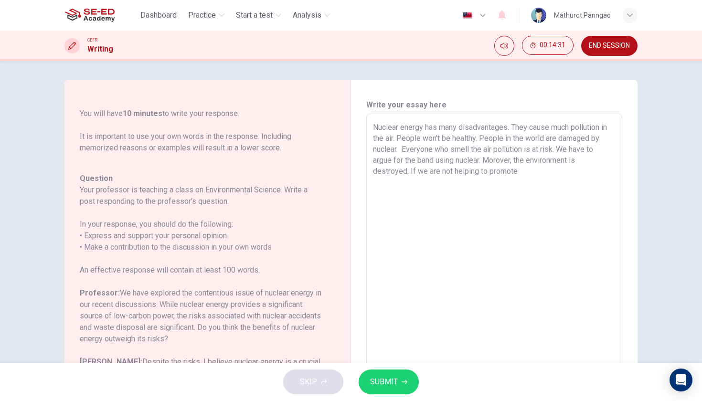
click at [524, 175] on textarea "Nuclear energy has many disadvantages. They cause much pollution in the air. Pe…" at bounding box center [494, 273] width 243 height 303
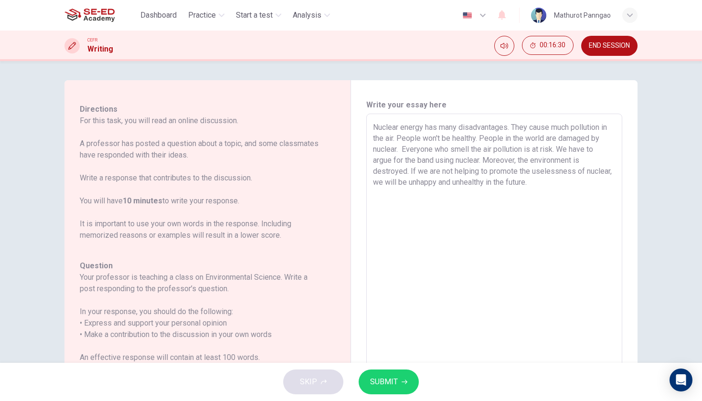
click at [473, 171] on textarea "Nuclear energy has many disadvantages. They cause much pollution in the air. Pe…" at bounding box center [494, 273] width 243 height 303
click at [463, 254] on textarea "Nuclear energy has many disadvantages. They cause much pollution in the air. Pe…" at bounding box center [494, 273] width 243 height 303
click at [401, 148] on textarea "Nuclear energy has many disadvantages. They cause much pollution in the air. Pe…" at bounding box center [494, 273] width 243 height 303
click at [536, 185] on textarea "Nuclear energy has many disadvantages. They cause much pollution in the air. Pe…" at bounding box center [494, 273] width 243 height 303
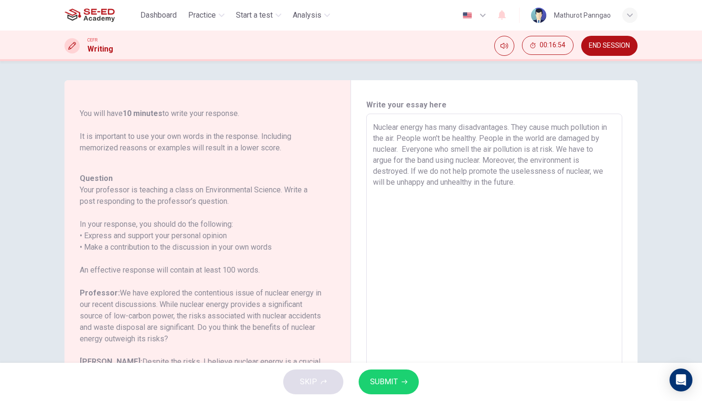
scroll to position [129, 0]
click at [471, 194] on textarea "Nuclear energy has many disadvantages. They cause much pollution in the air. Pe…" at bounding box center [494, 273] width 243 height 303
click at [464, 194] on textarea "Nuclear energy has many disadvantages. They cause much pollution in the air. Pe…" at bounding box center [494, 273] width 243 height 303
click at [473, 228] on textarea "Nuclear energy has many disadvantages. They cause much pollution in the air. Pe…" at bounding box center [494, 273] width 243 height 303
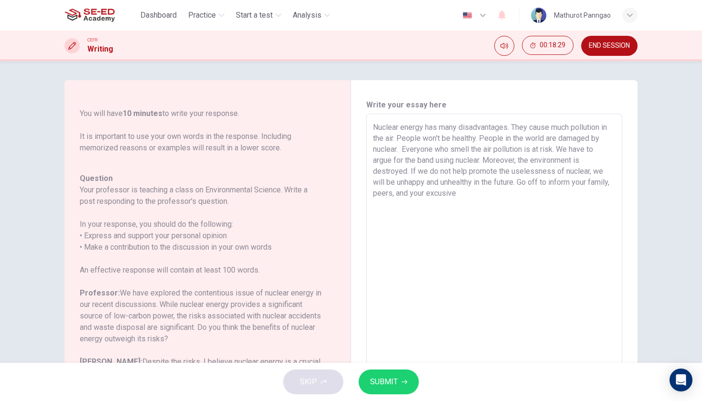
click at [470, 193] on textarea "Nuclear energy has many disadvantages. They cause much pollution in the air. Pe…" at bounding box center [494, 273] width 243 height 303
click at [467, 193] on textarea "Nuclear energy has many disadvantages. They cause much pollution in the air. Pe…" at bounding box center [494, 273] width 243 height 303
click at [462, 196] on textarea "Nuclear energy has many disadvantages. They cause much pollution in the air. Pe…" at bounding box center [494, 273] width 243 height 303
click at [395, 377] on span "SUBMIT" at bounding box center [384, 381] width 28 height 13
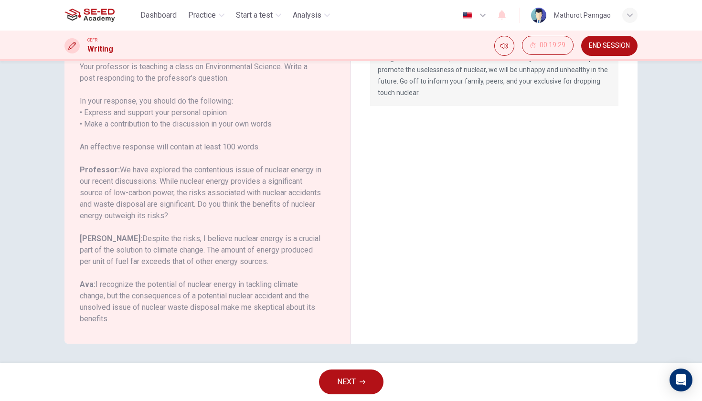
scroll to position [123, 0]
click at [350, 380] on span "NEXT" at bounding box center [346, 381] width 19 height 13
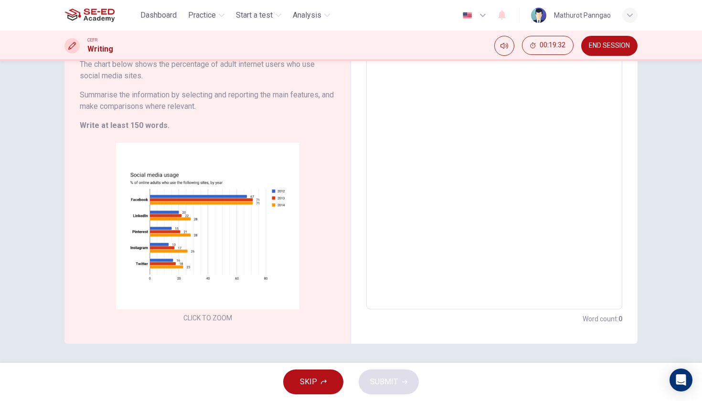
scroll to position [86, 0]
click at [597, 49] on span "END SESSION" at bounding box center [609, 46] width 41 height 8
